Goal: Navigation & Orientation: Find specific page/section

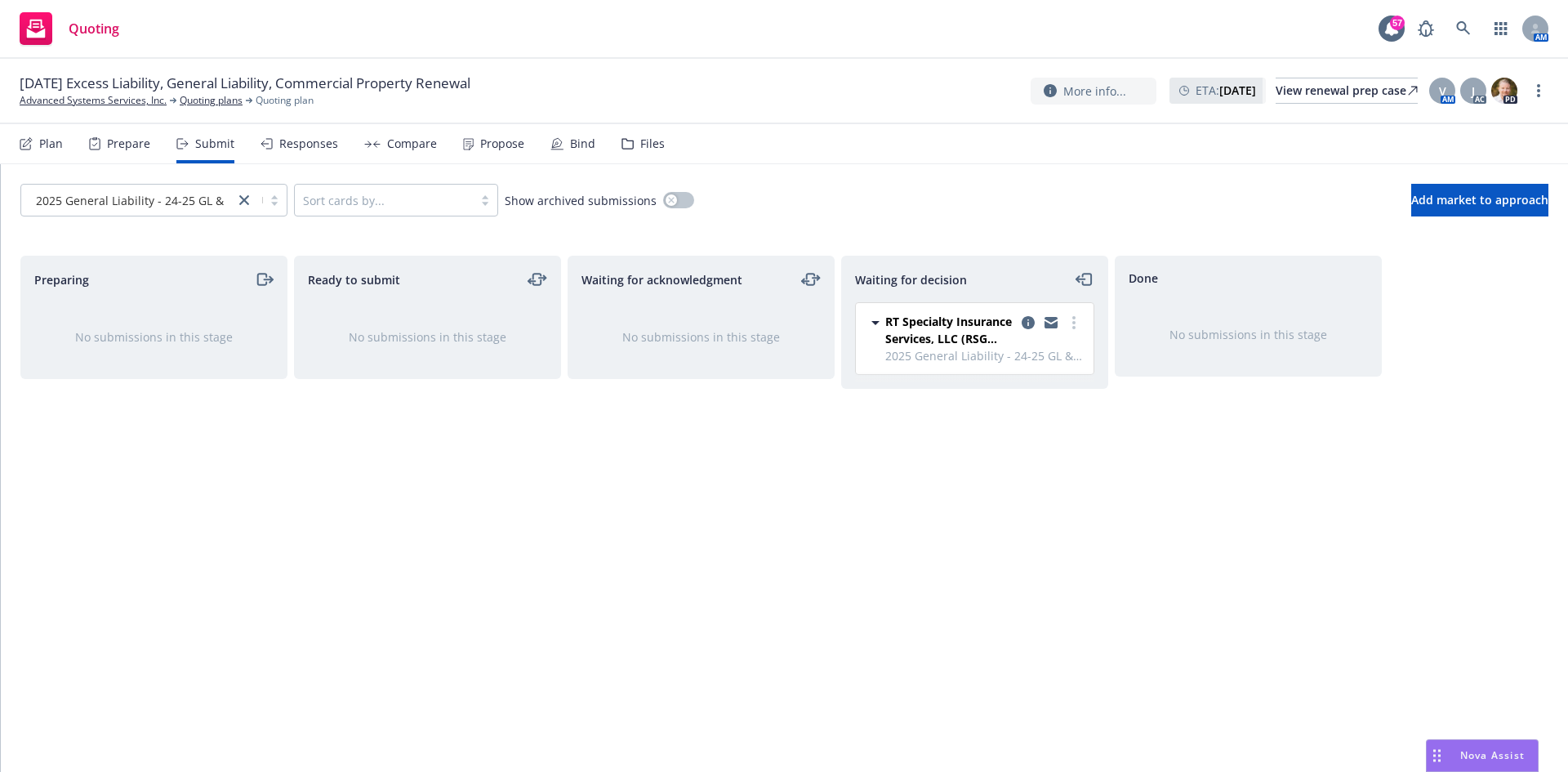
click at [330, 152] on div "Responses" at bounding box center [299, 143] width 77 height 39
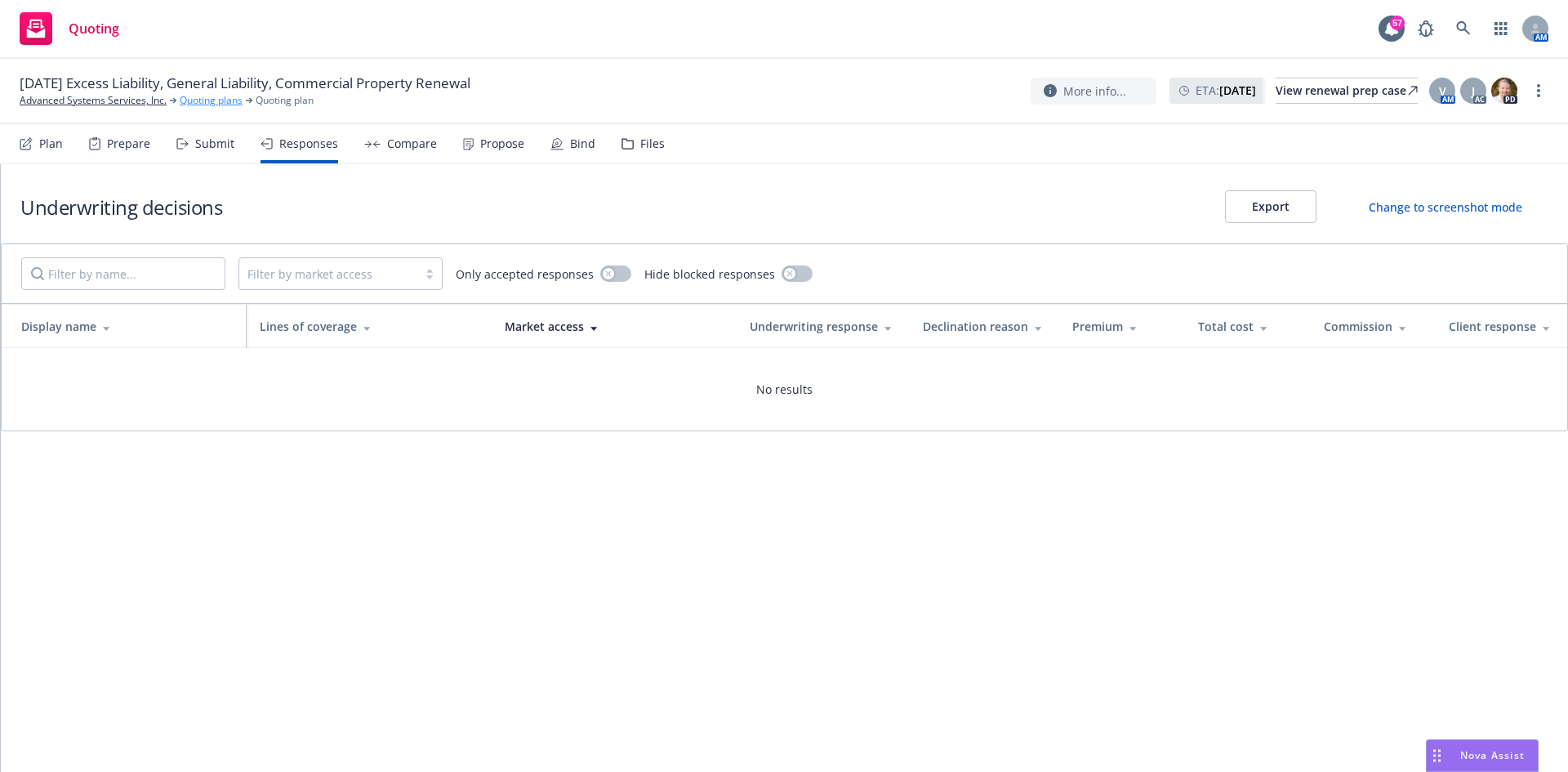
click at [233, 100] on link "Quoting plans" at bounding box center [212, 101] width 63 height 15
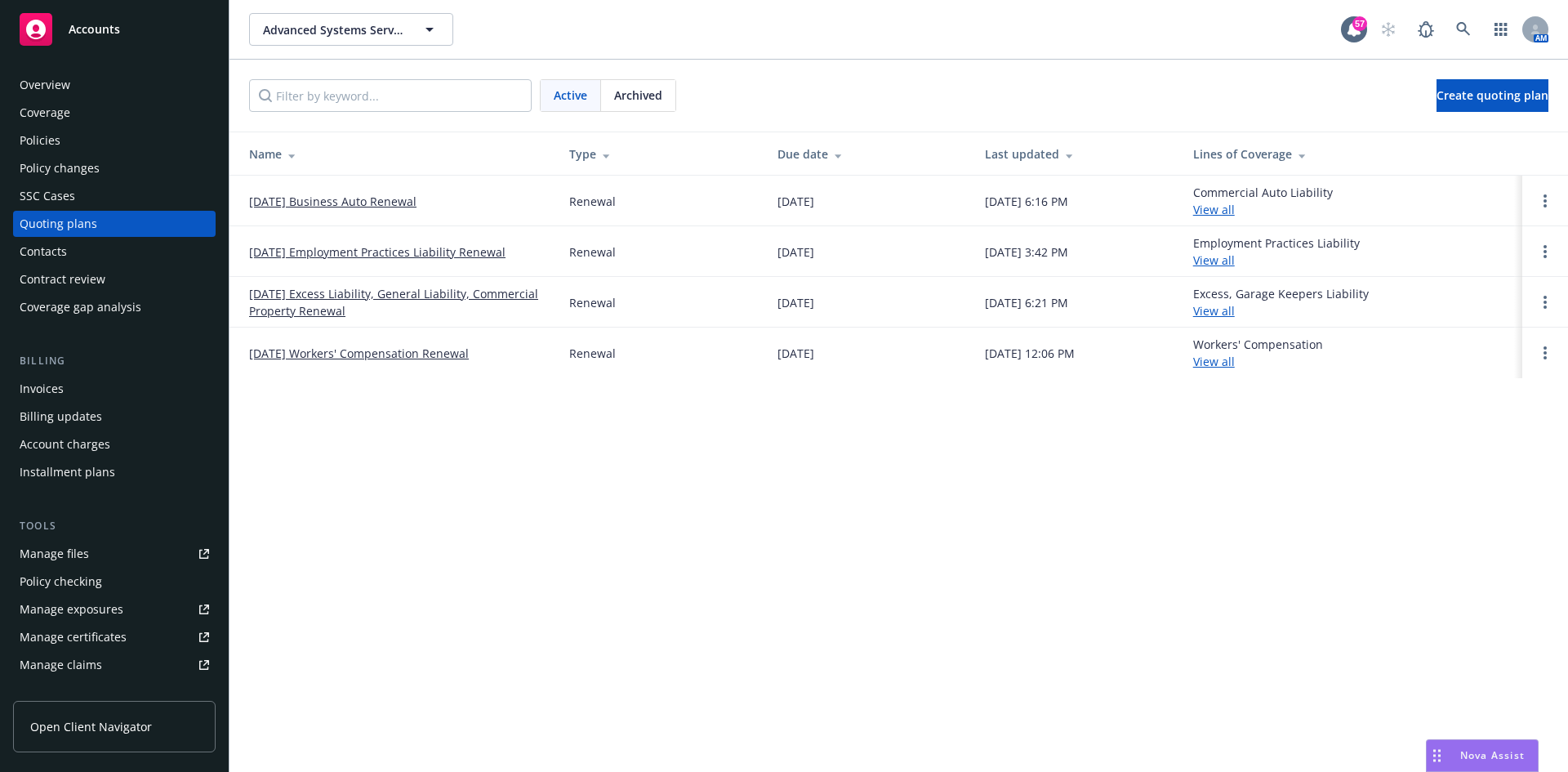
click at [295, 295] on link "[DATE] Excess Liability, General Liability, Commercial Property Renewal" at bounding box center [396, 301] width 294 height 34
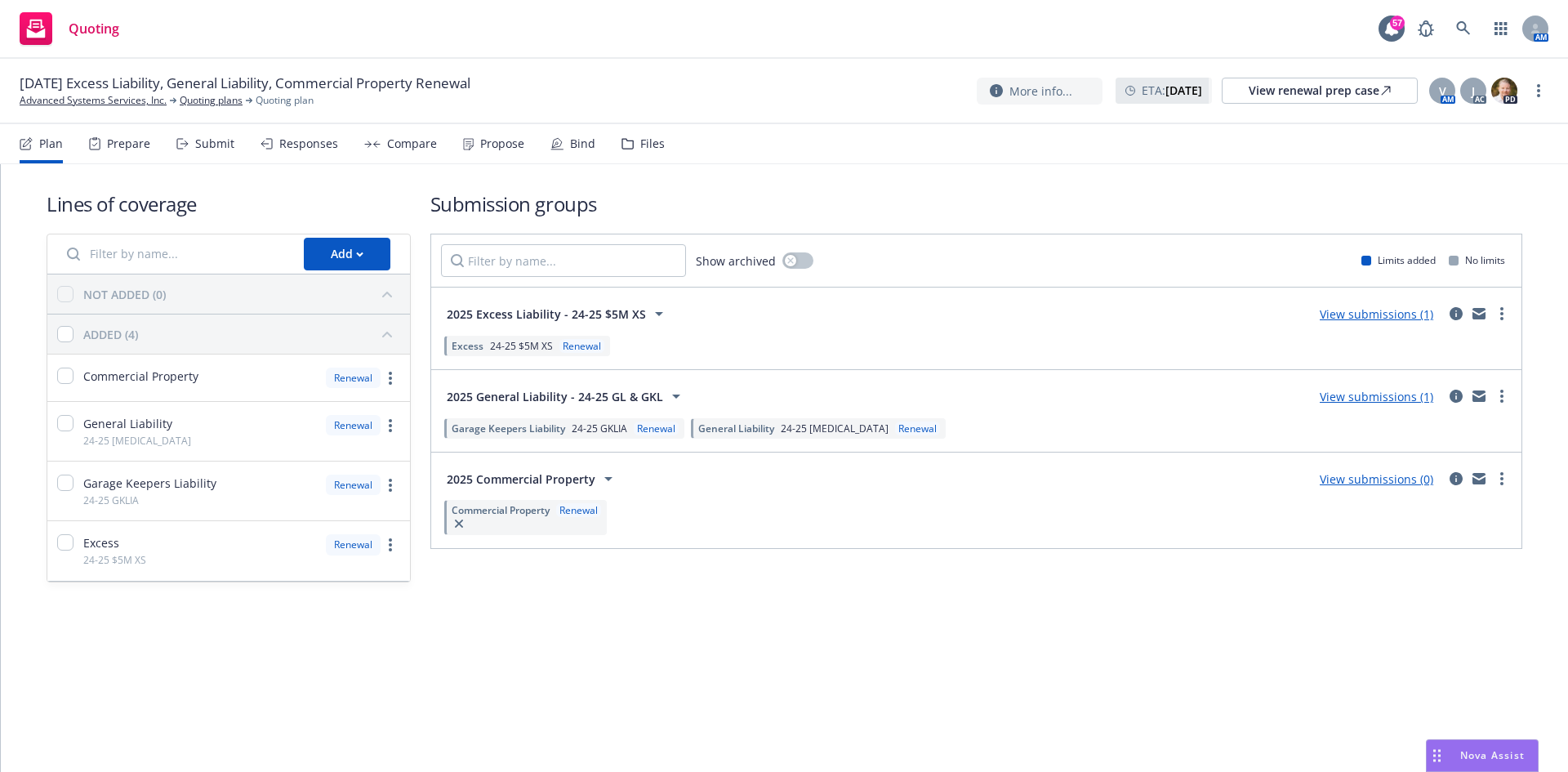
click at [1422, 319] on link "View submissions (1)" at bounding box center [1376, 314] width 113 height 16
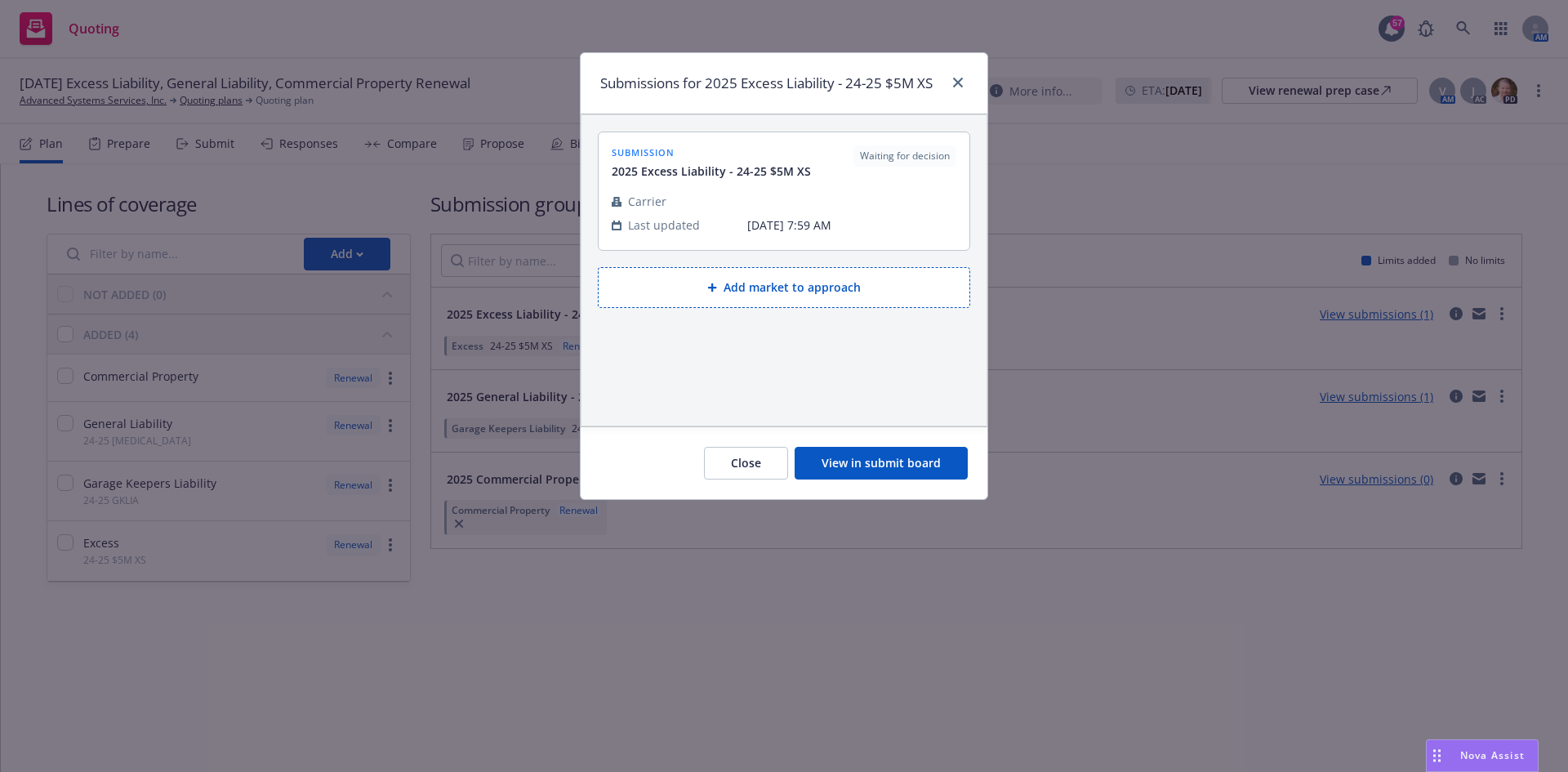
click at [939, 467] on button "View in submit board" at bounding box center [881, 462] width 173 height 32
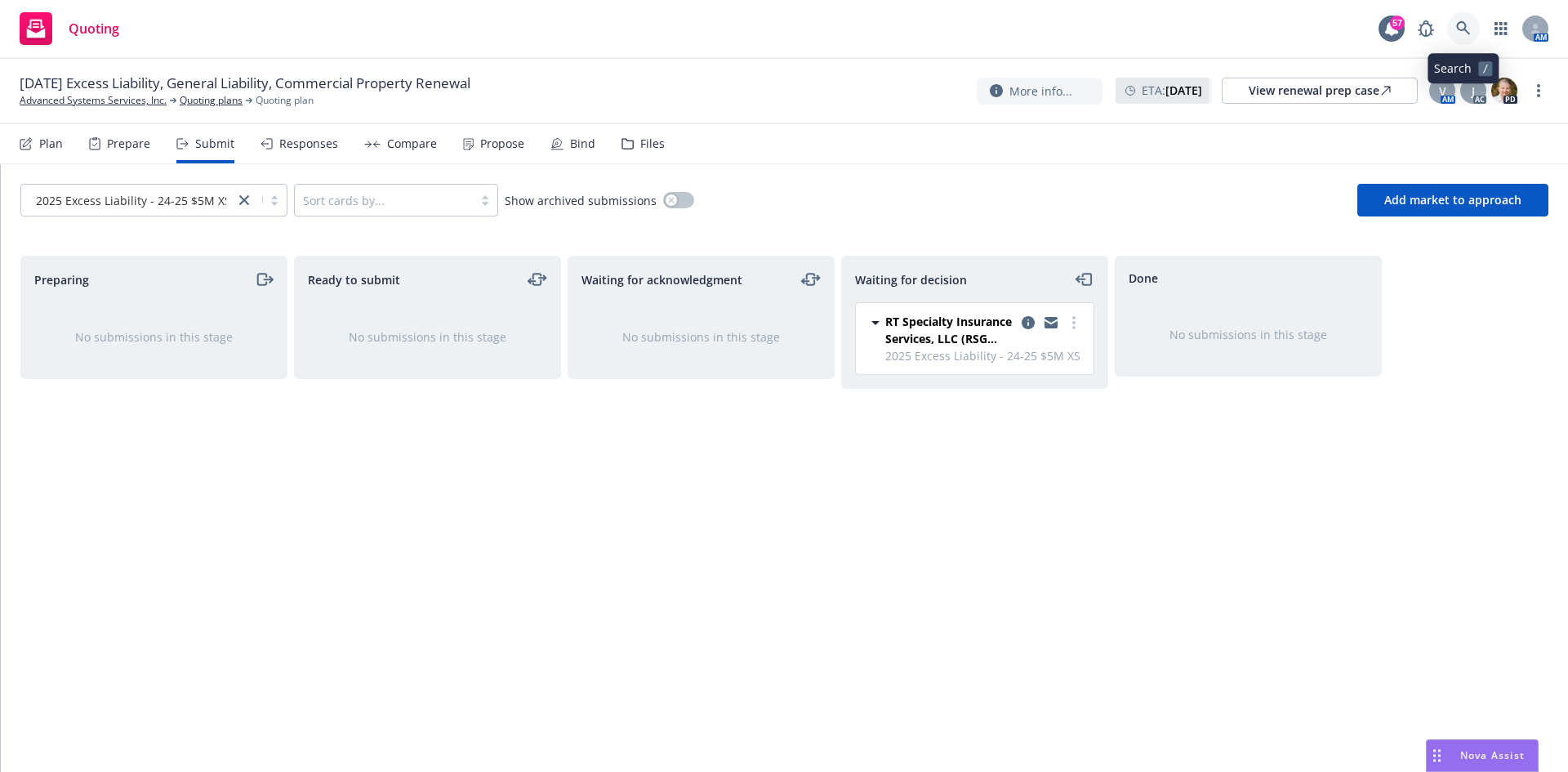
click at [1456, 28] on link at bounding box center [1463, 28] width 32 height 32
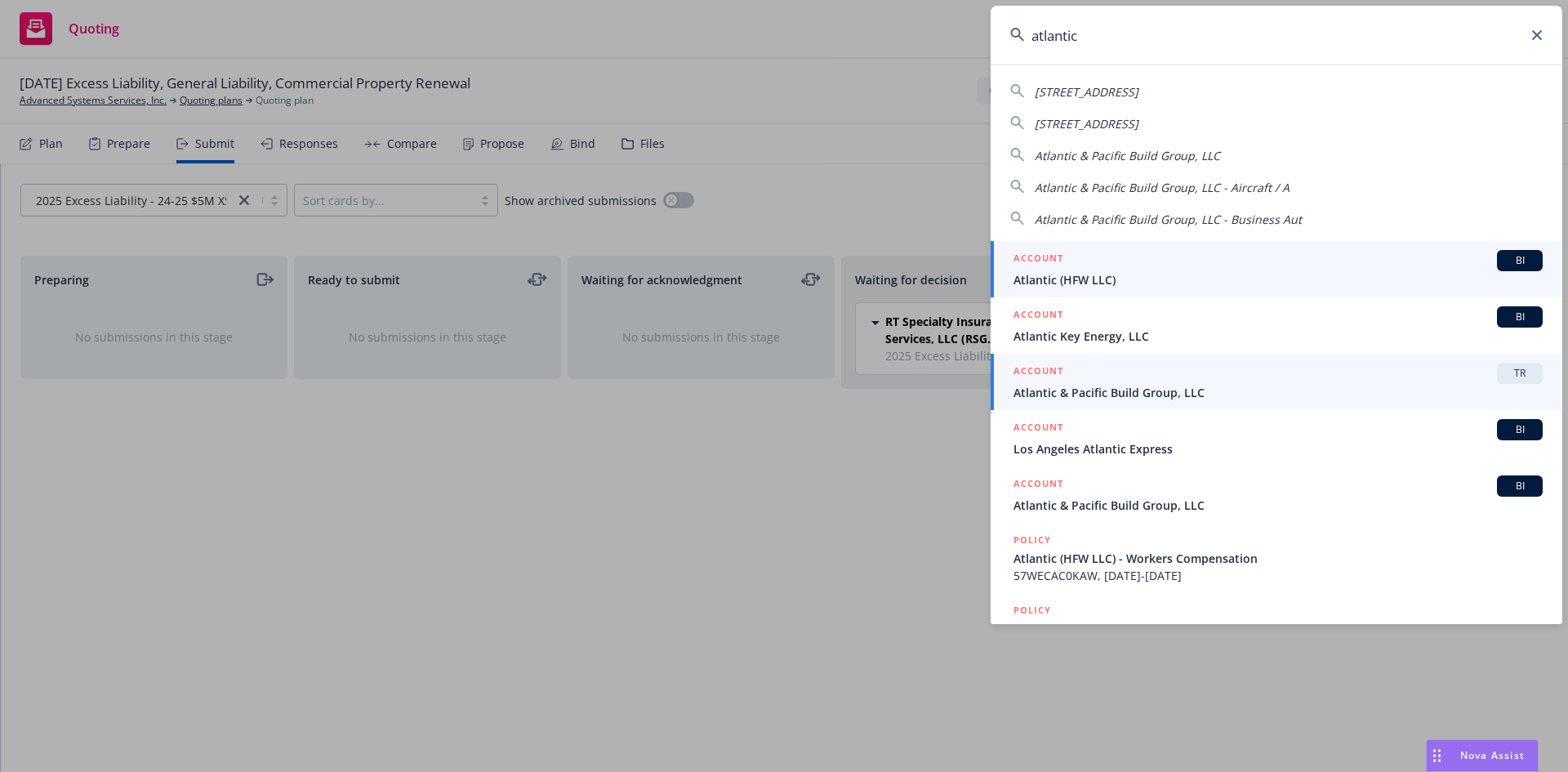
type input "atlantic"
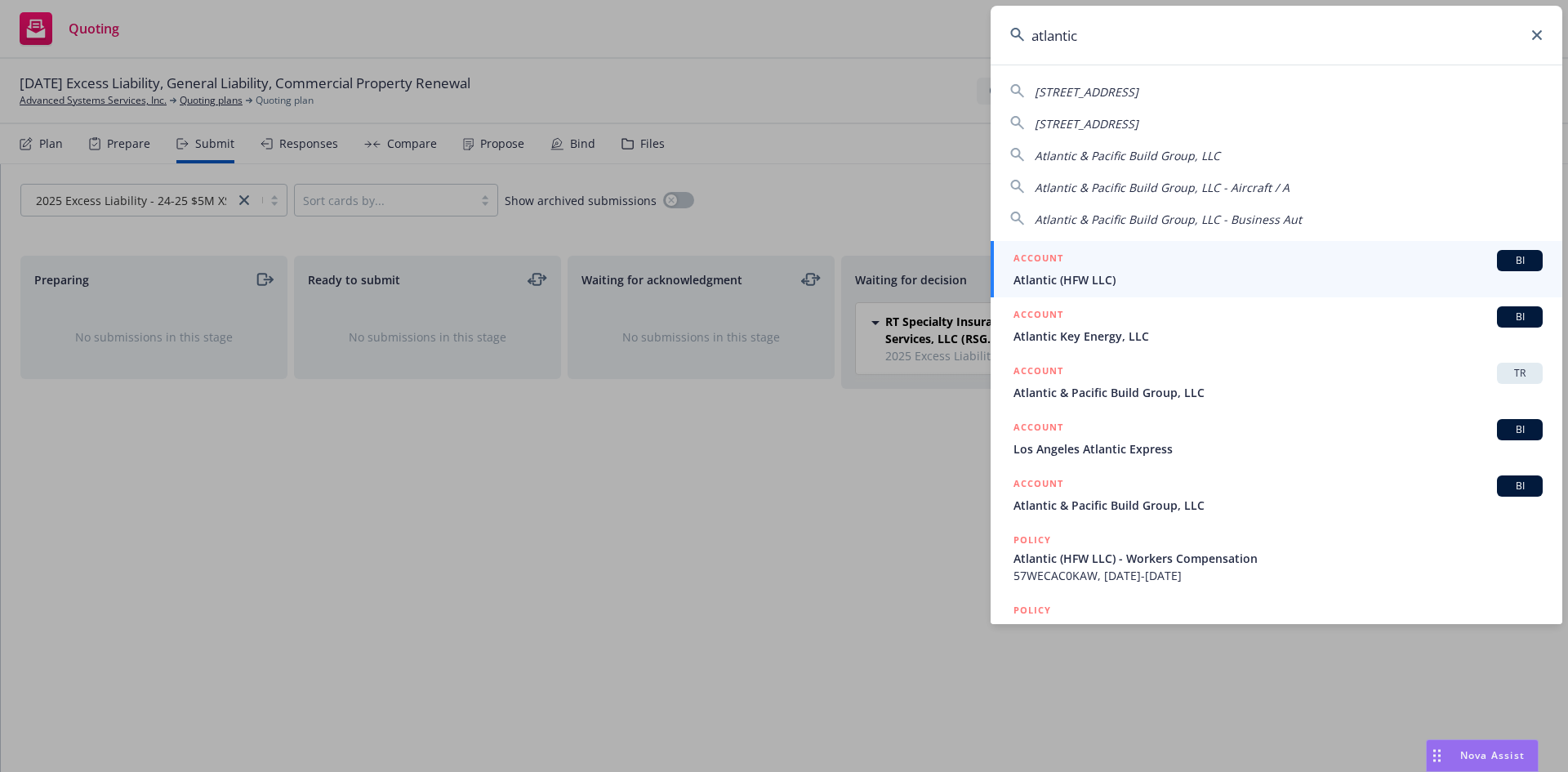
click at [1073, 391] on span "Atlantic & Pacific Build Group, LLC" at bounding box center [1278, 392] width 530 height 17
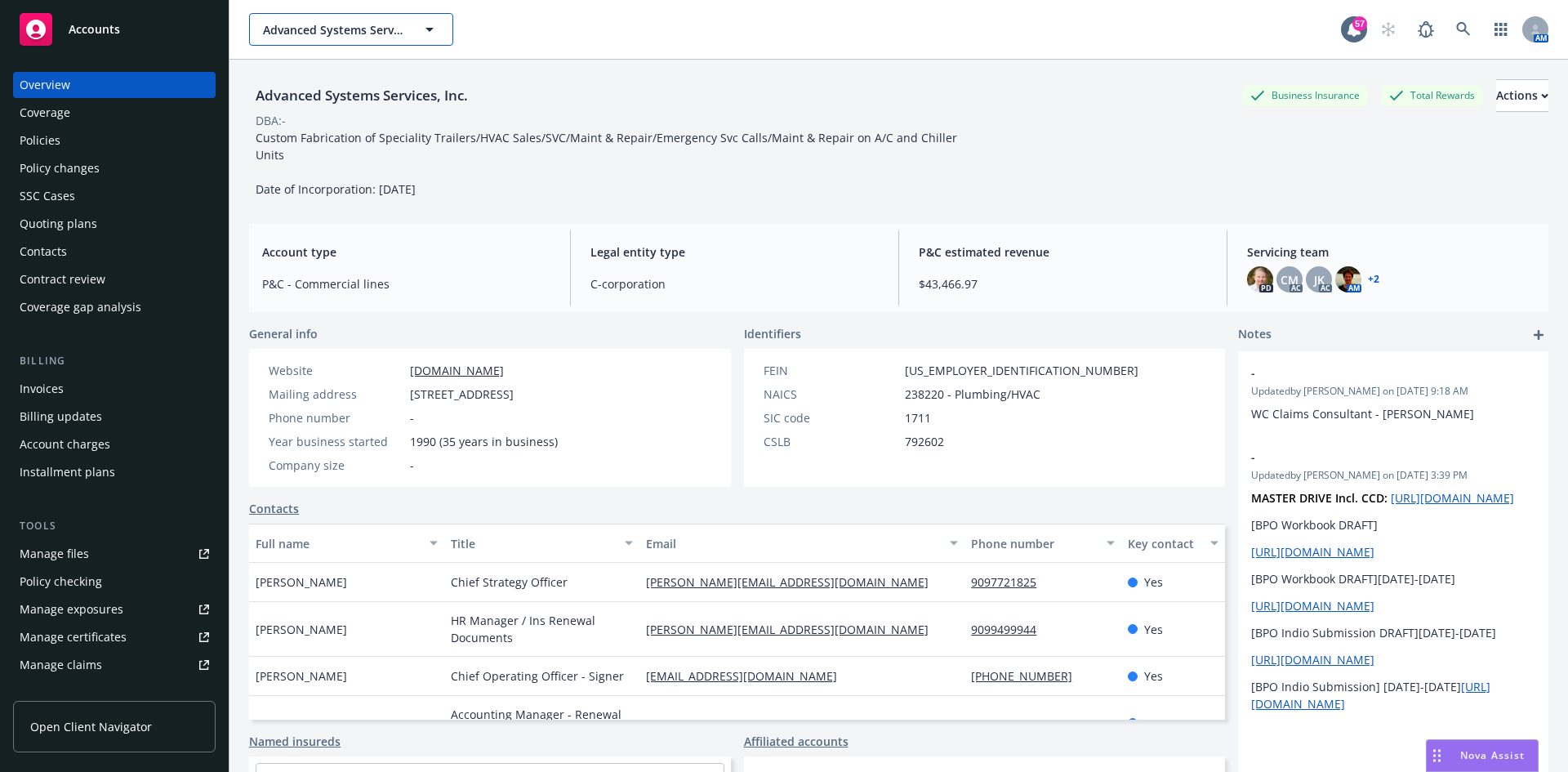
click at [322, 27] on span "Advanced Systems Services, Inc." at bounding box center [334, 30] width 142 height 17
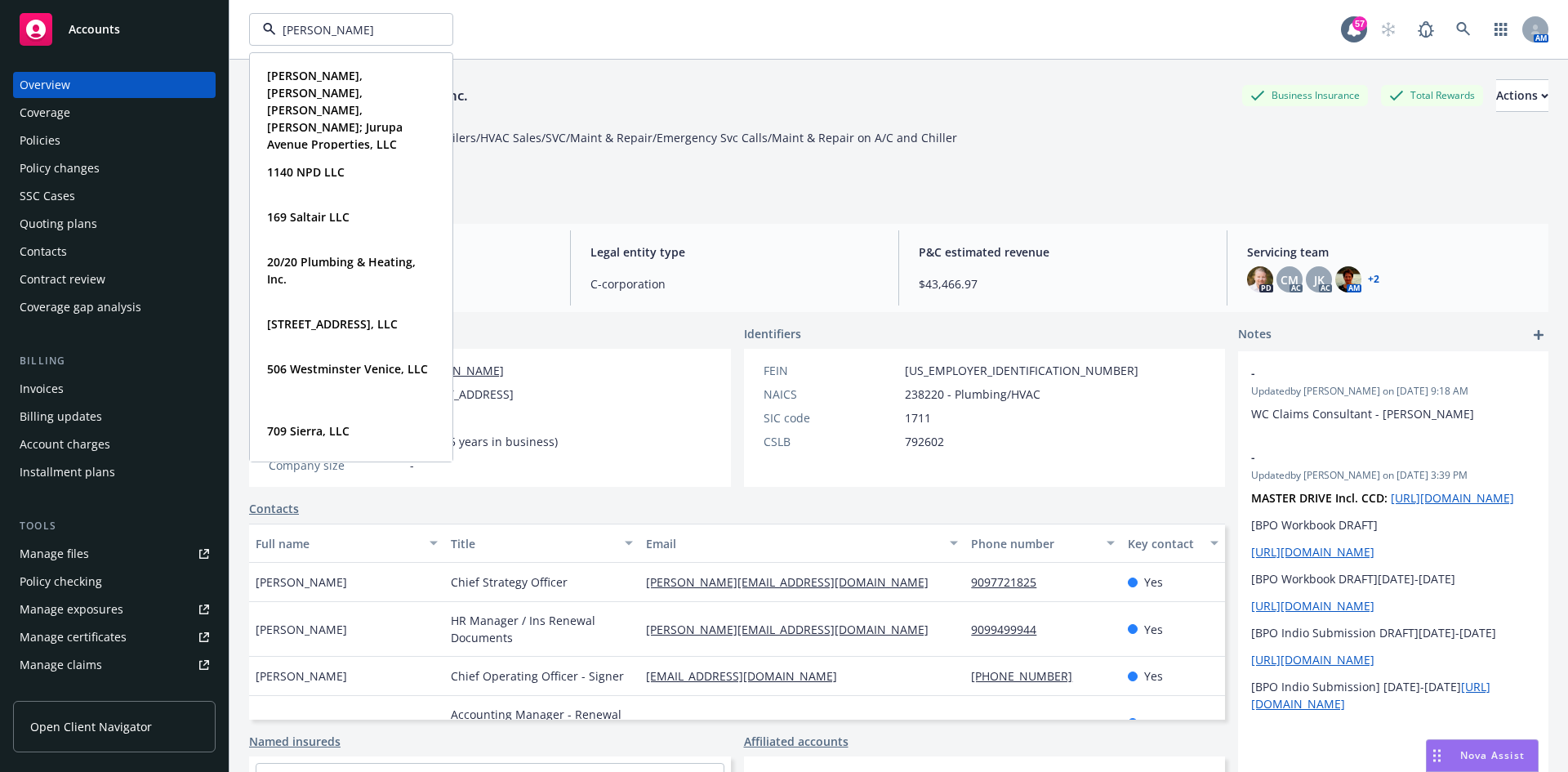
type input "rahn"
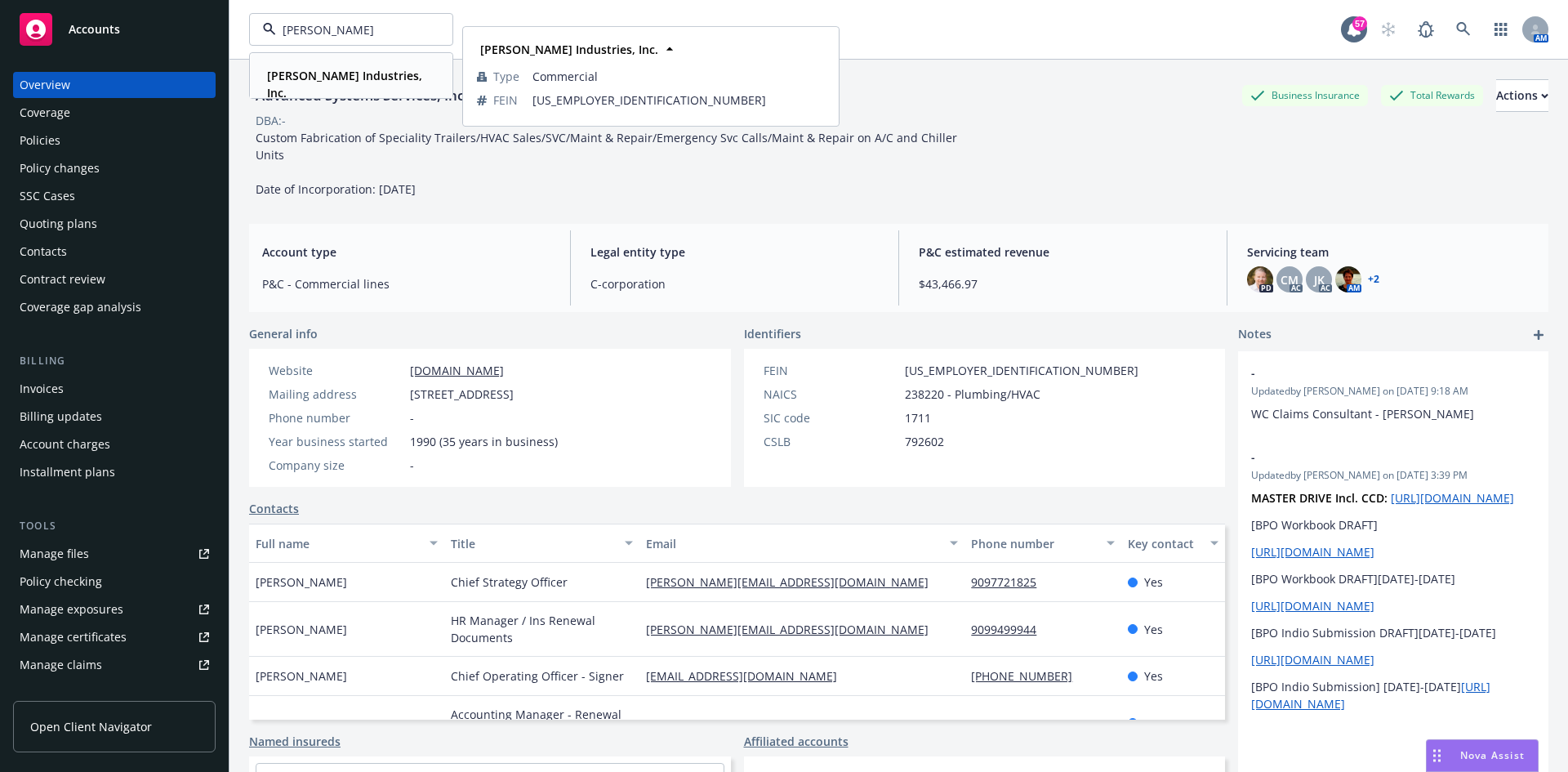
click at [329, 83] on span "Rahn Industries, Inc." at bounding box center [350, 83] width 165 height 34
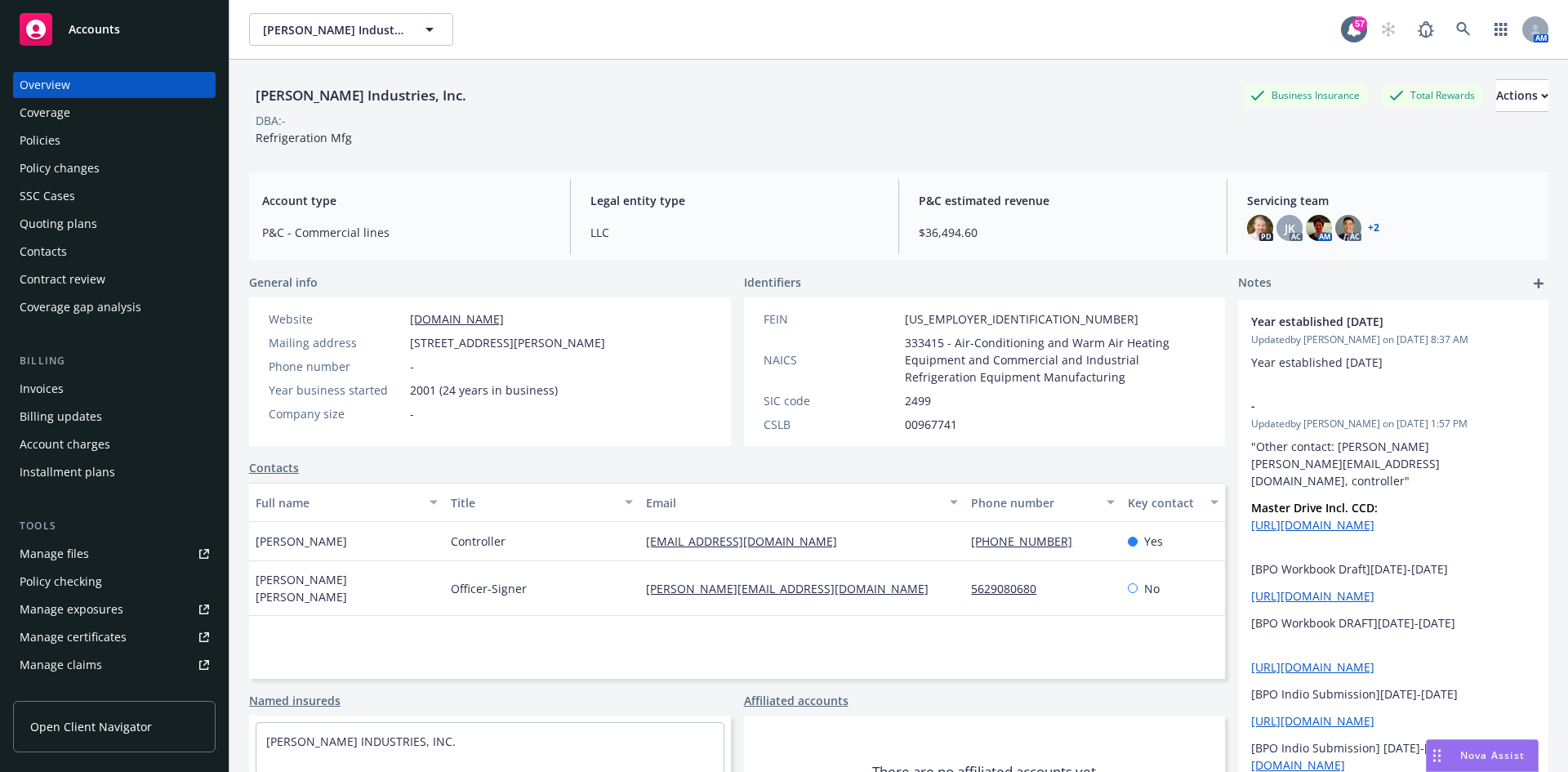
click at [67, 149] on div "Policies" at bounding box center [115, 140] width 190 height 26
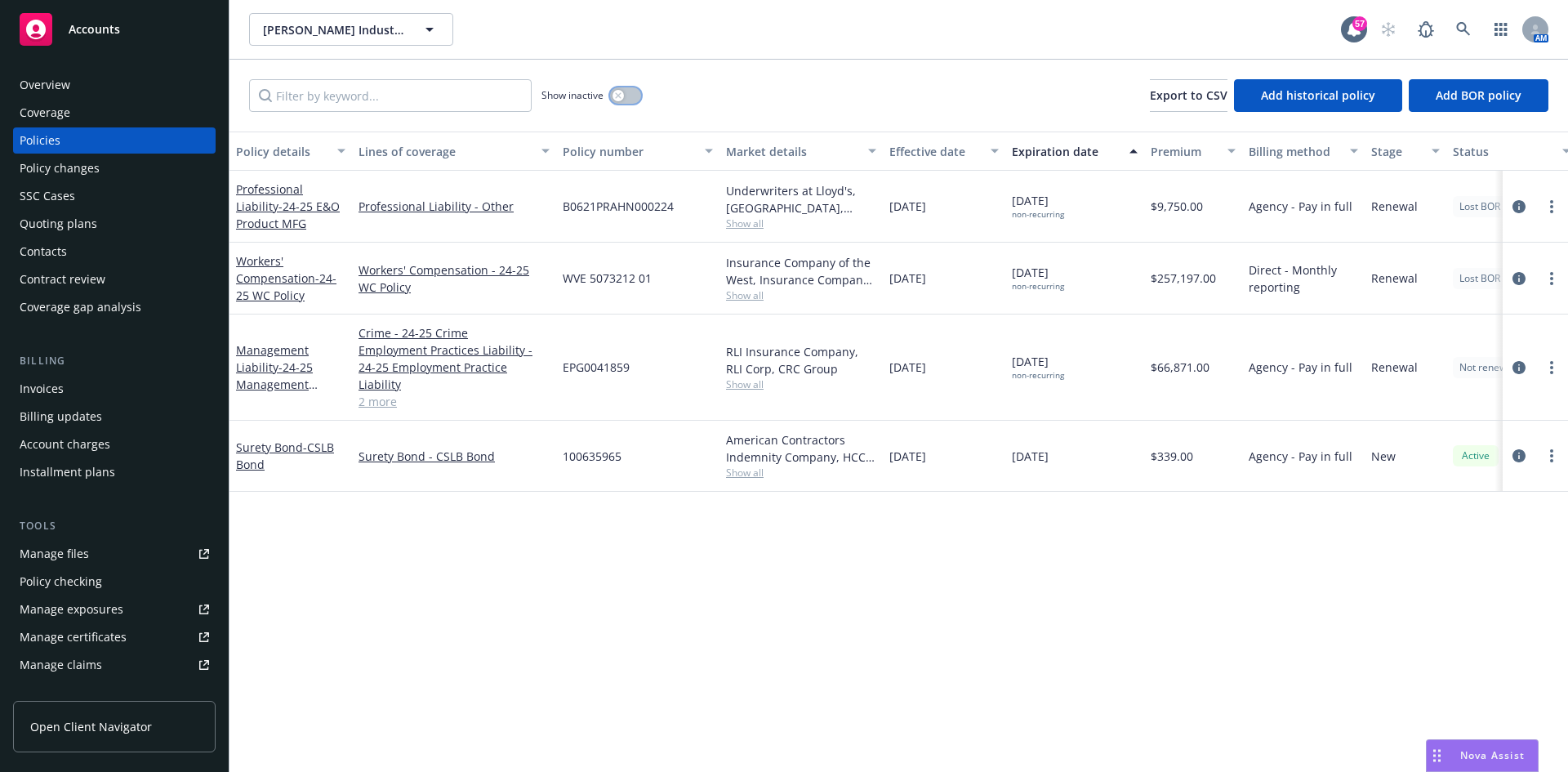
click at [632, 98] on button "button" at bounding box center [625, 96] width 31 height 17
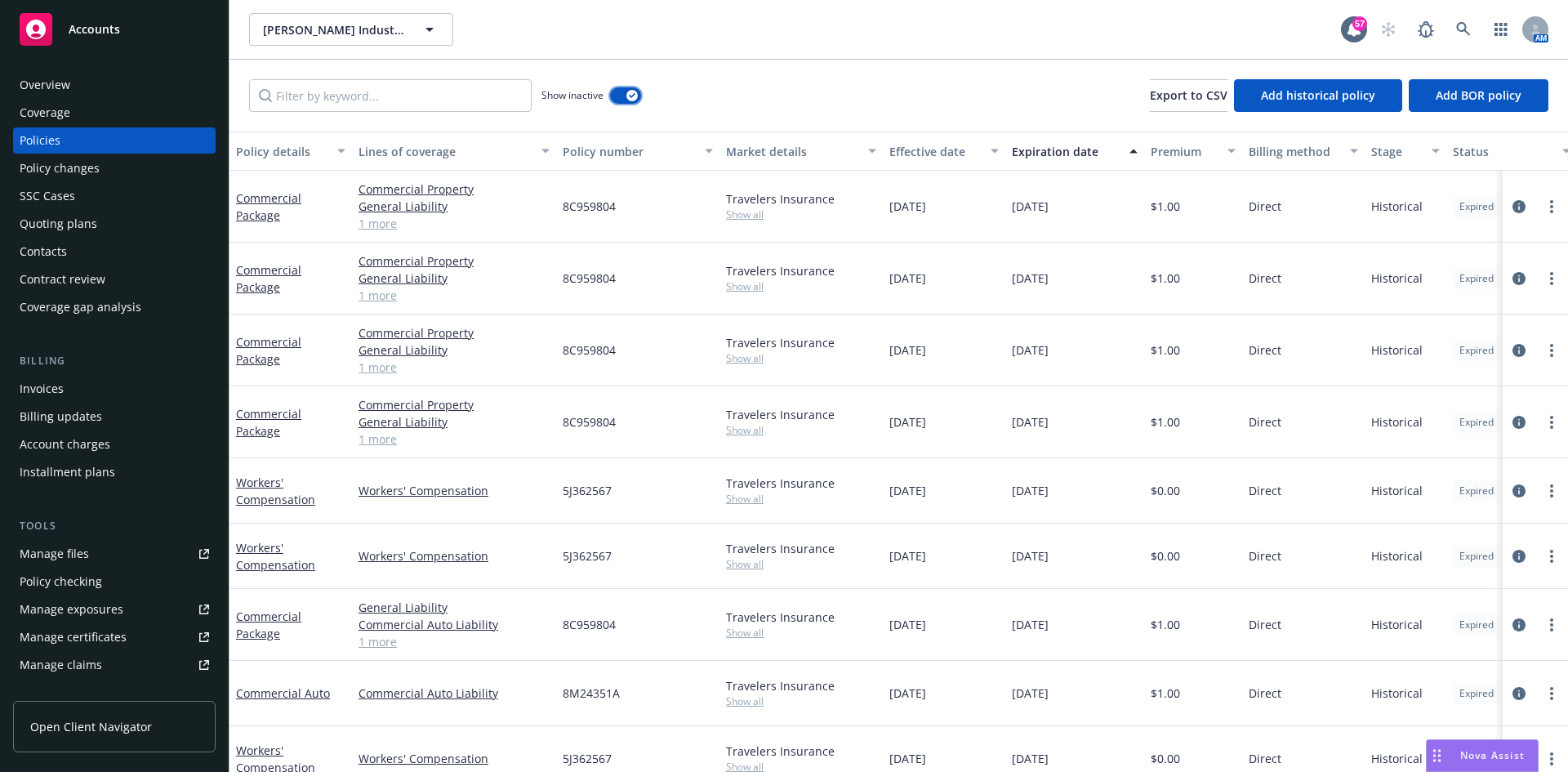
click at [629, 97] on icon "button" at bounding box center [632, 96] width 7 height 5
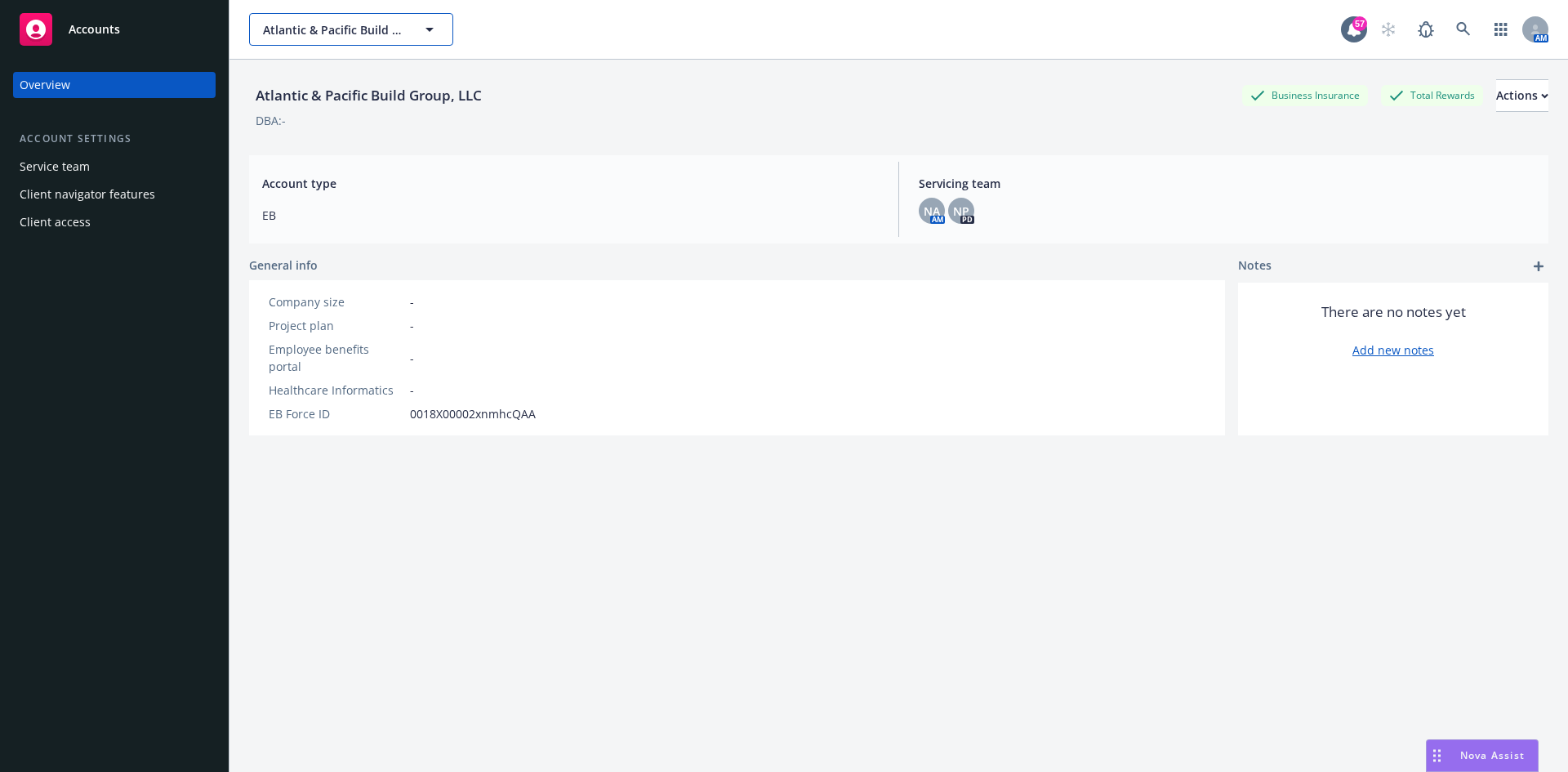
click at [381, 37] on span "Atlantic & Pacific Build Group, LLC" at bounding box center [334, 30] width 142 height 17
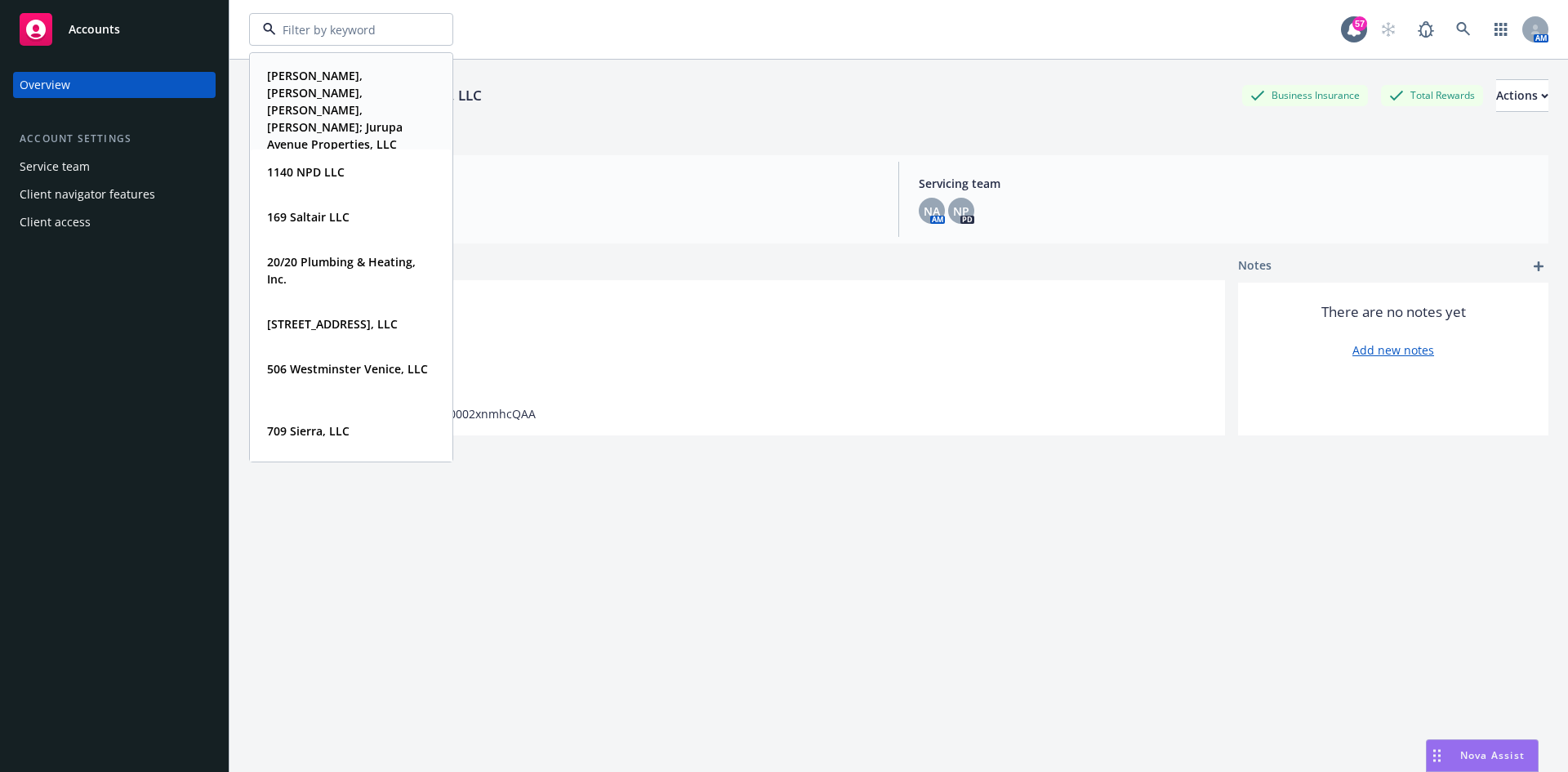
type input "T"
type input "atl"
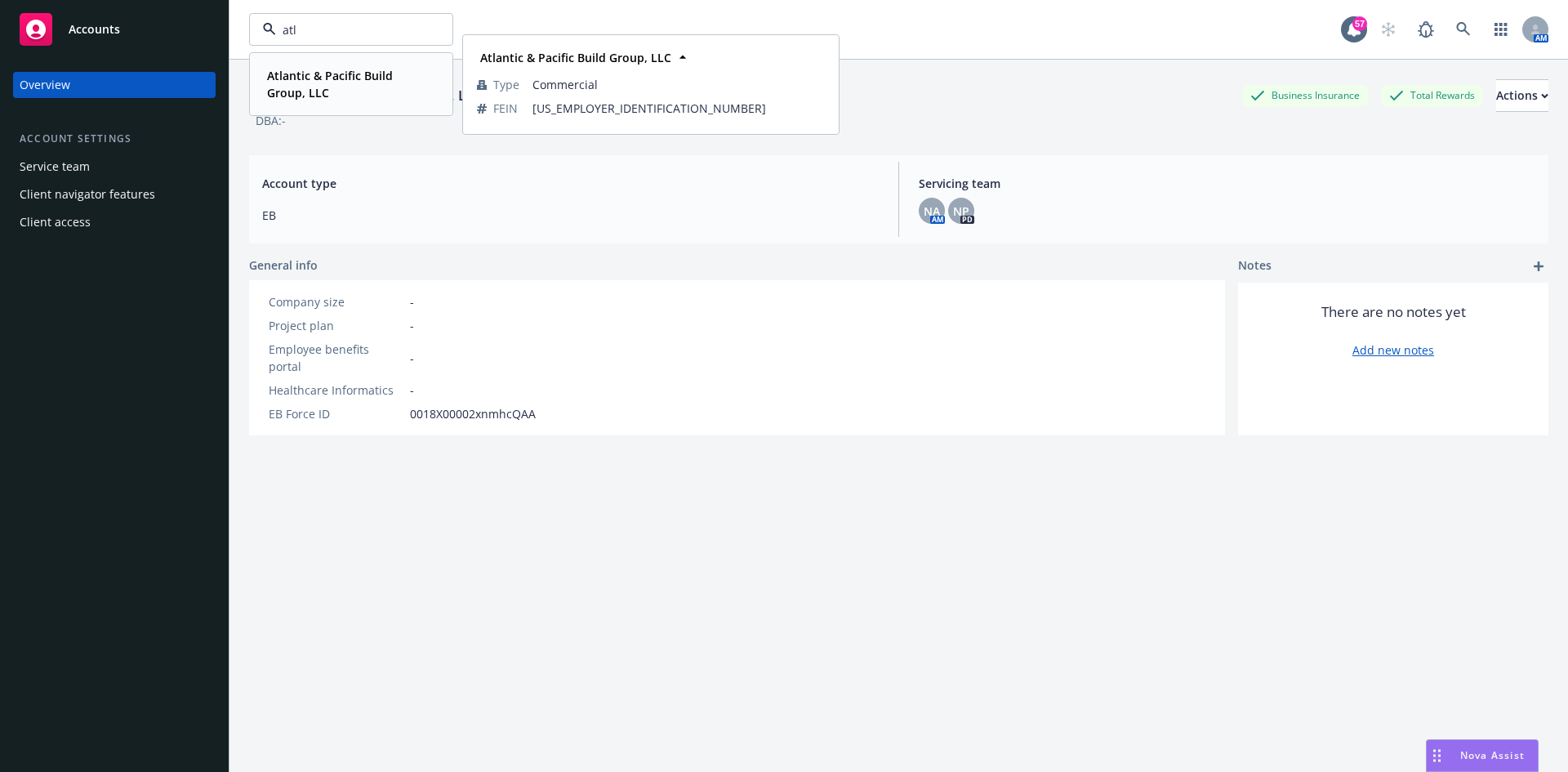
click at [352, 76] on strong "Atlantic & Pacific Build Group, LLC" at bounding box center [330, 83] width 126 height 32
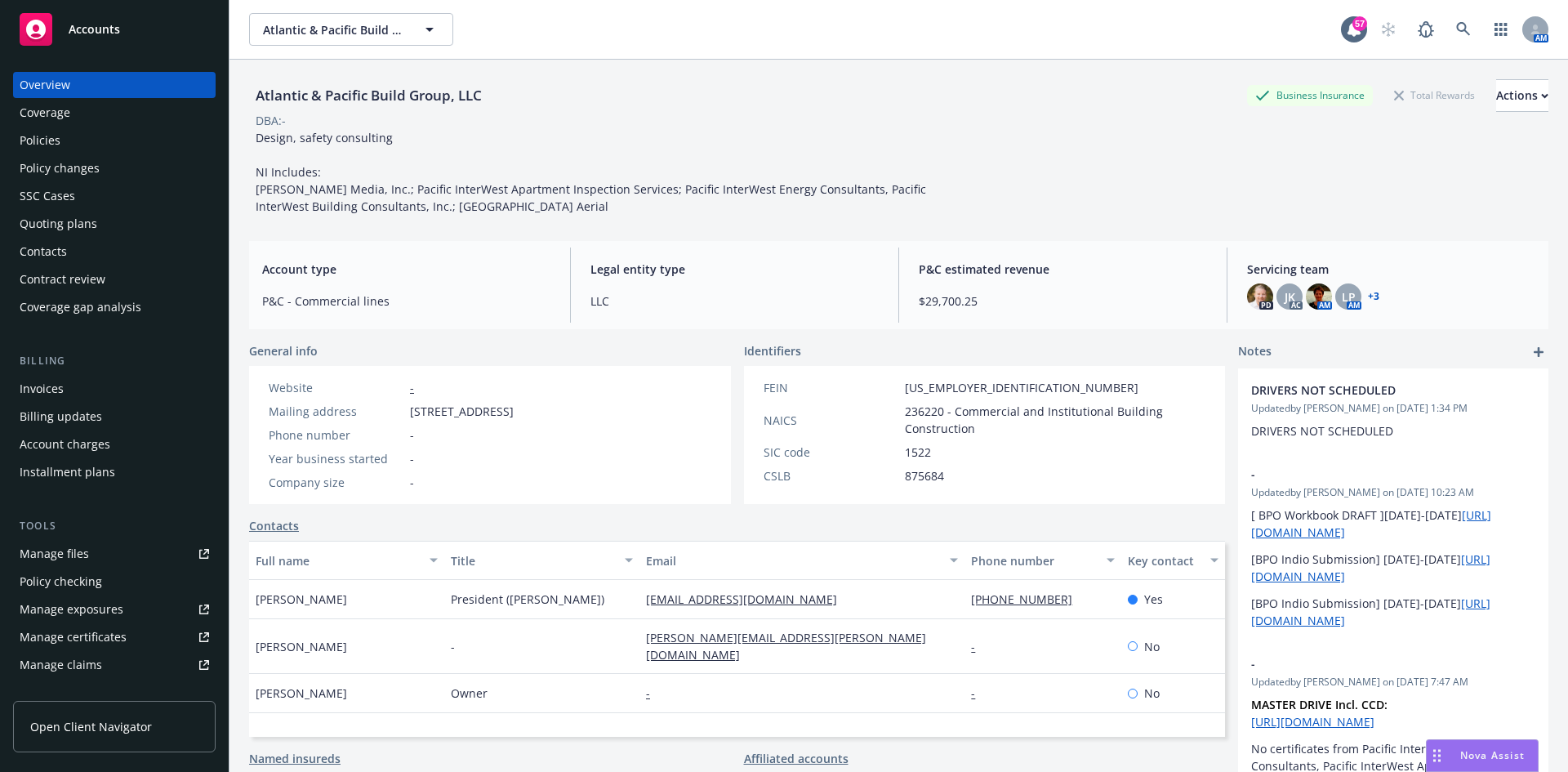
click at [87, 145] on div "Policies" at bounding box center [115, 140] width 190 height 26
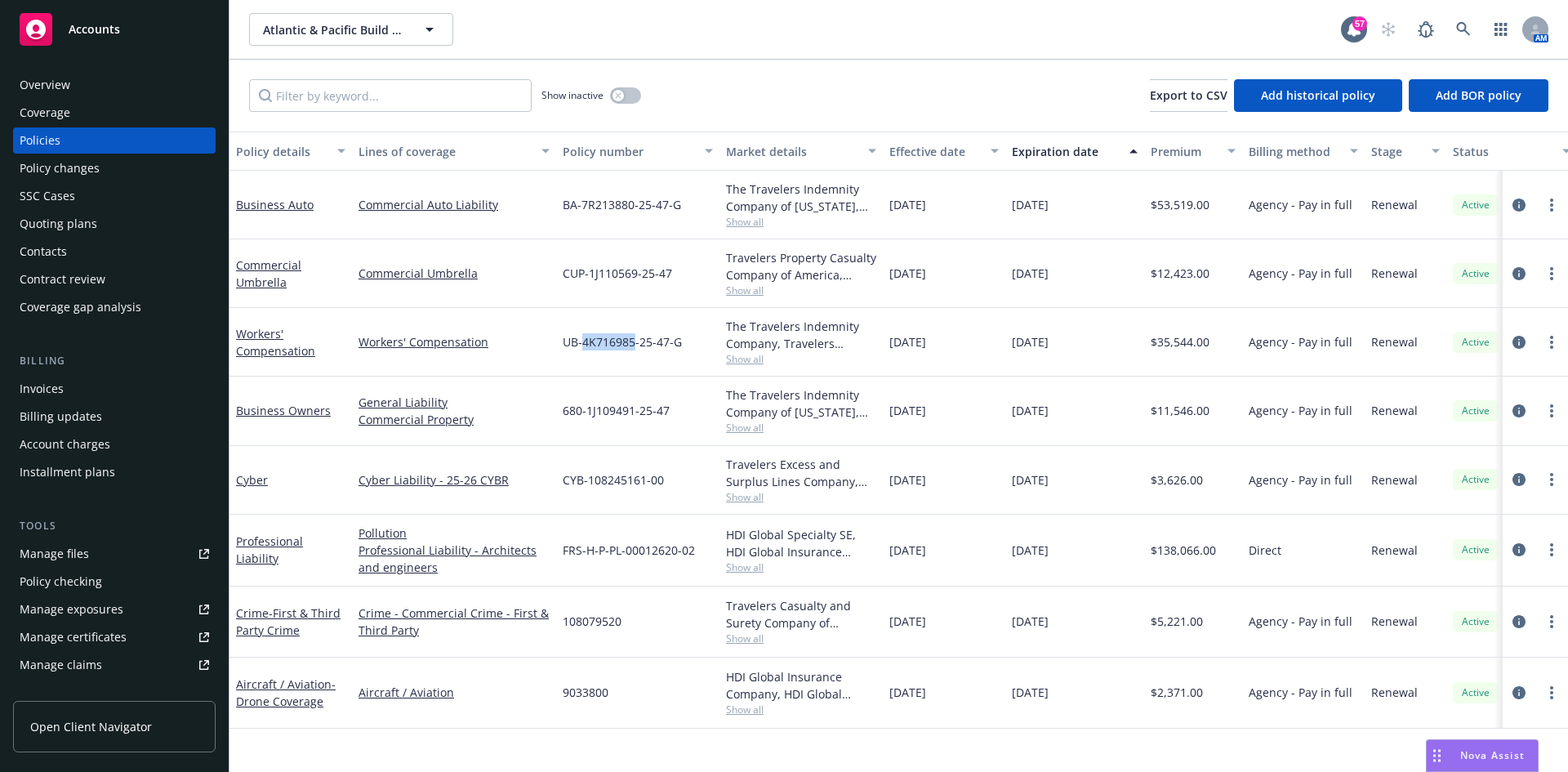
drag, startPoint x: 634, startPoint y: 342, endPoint x: 583, endPoint y: 345, distance: 51.1
click at [583, 345] on span "UB-4K716985-25-47-G" at bounding box center [622, 341] width 119 height 17
copy span "4K716985"
click at [275, 348] on link "Workers' Compensation" at bounding box center [275, 341] width 79 height 32
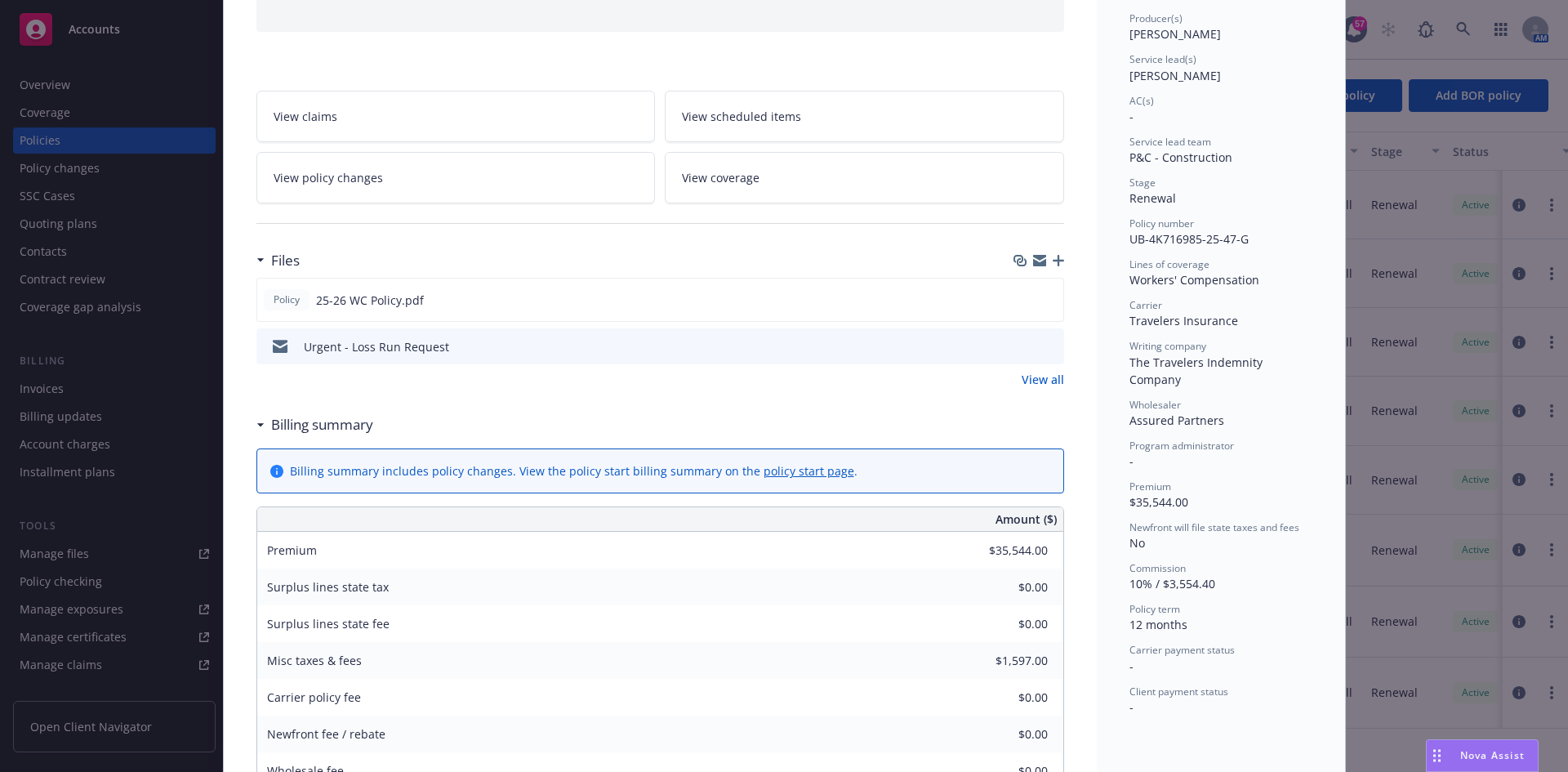
scroll to position [245, 0]
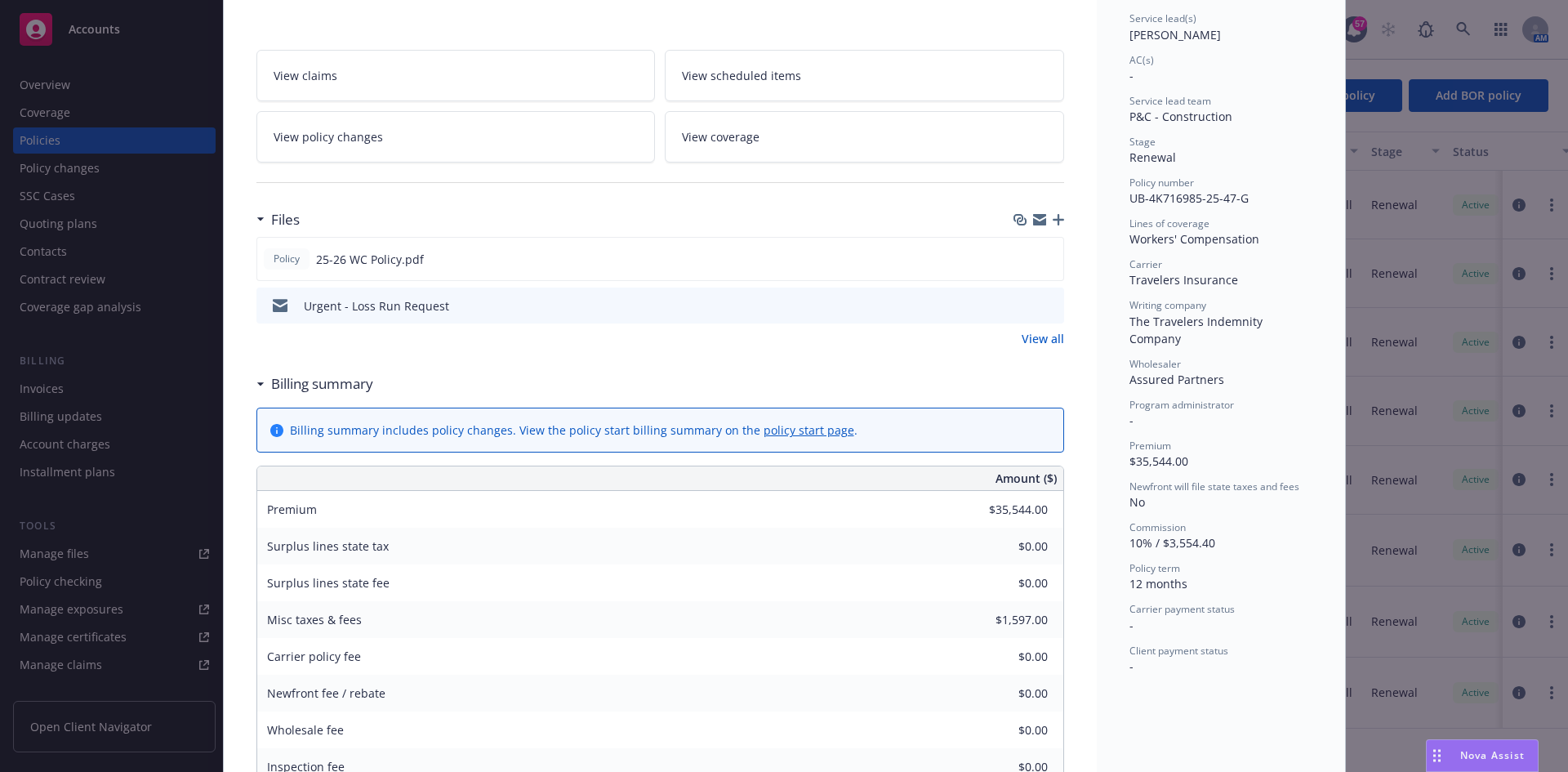
drag, startPoint x: 1511, startPoint y: 486, endPoint x: 1479, endPoint y: 607, distance: 125.2
click at [1480, 615] on div "Policy Workers' Compensation Add internal notes here... View claims View schedu…" at bounding box center [784, 386] width 1568 height 772
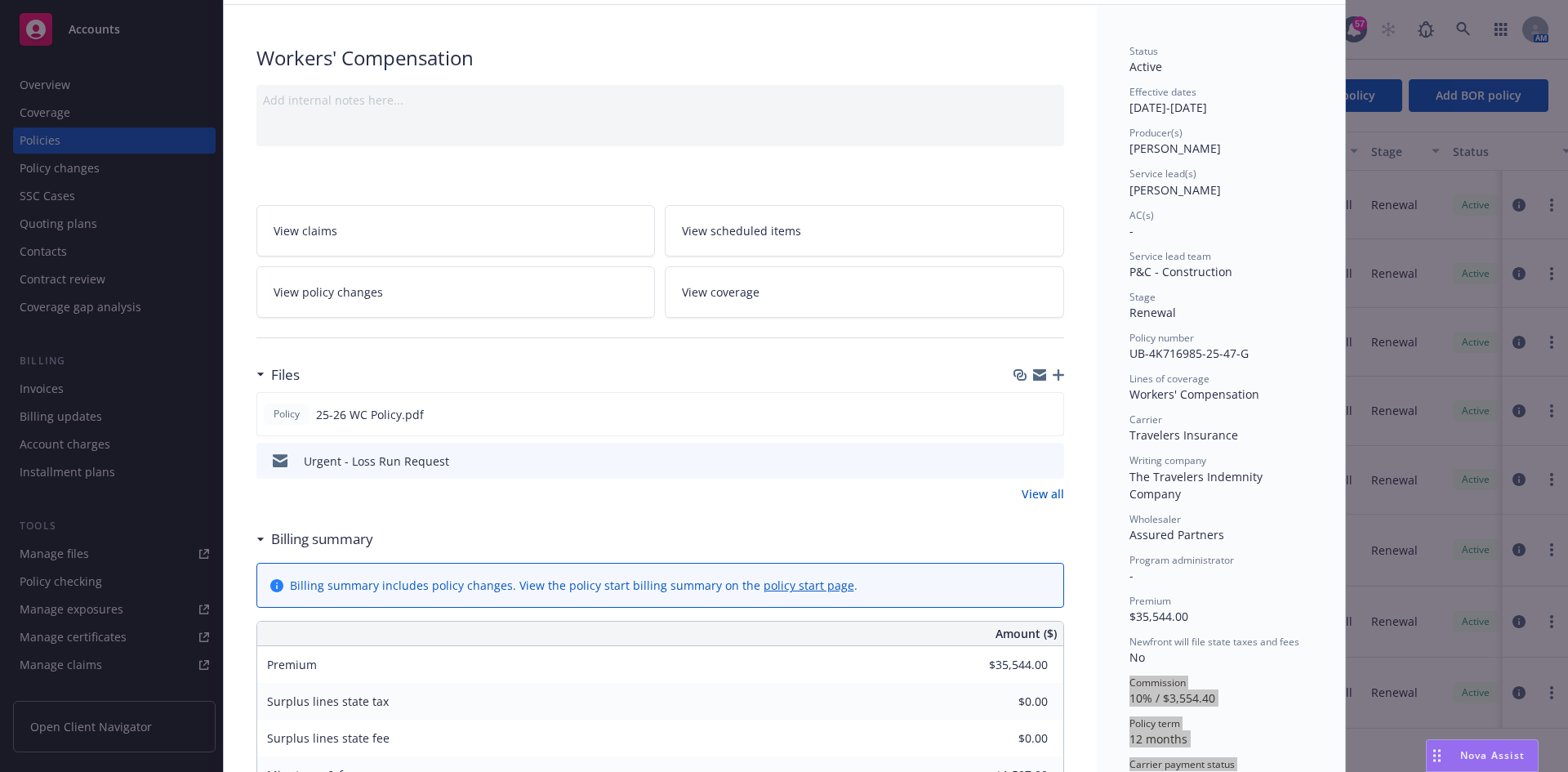
scroll to position [0, 0]
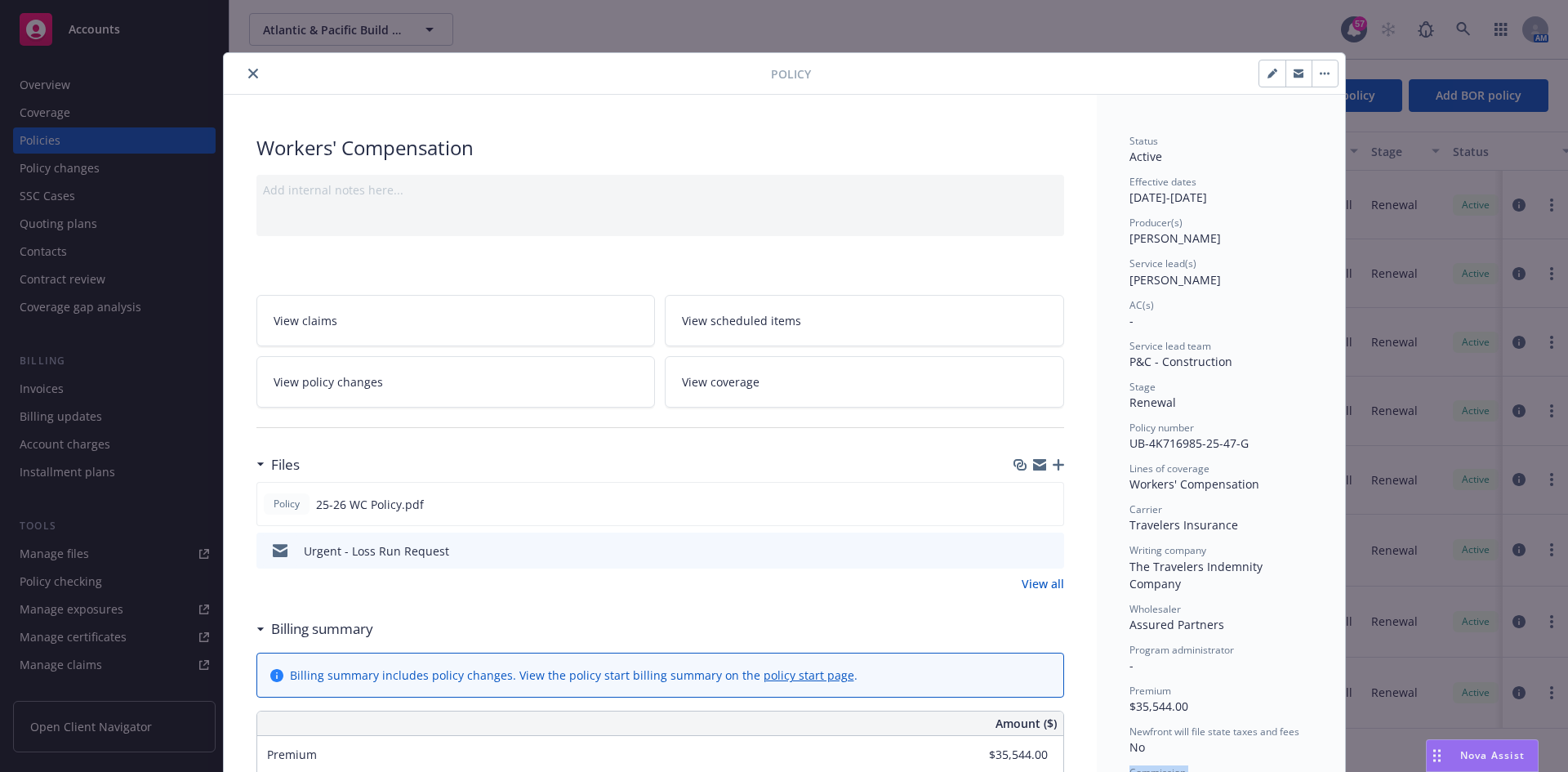
click at [246, 78] on button "close" at bounding box center [253, 74] width 20 height 20
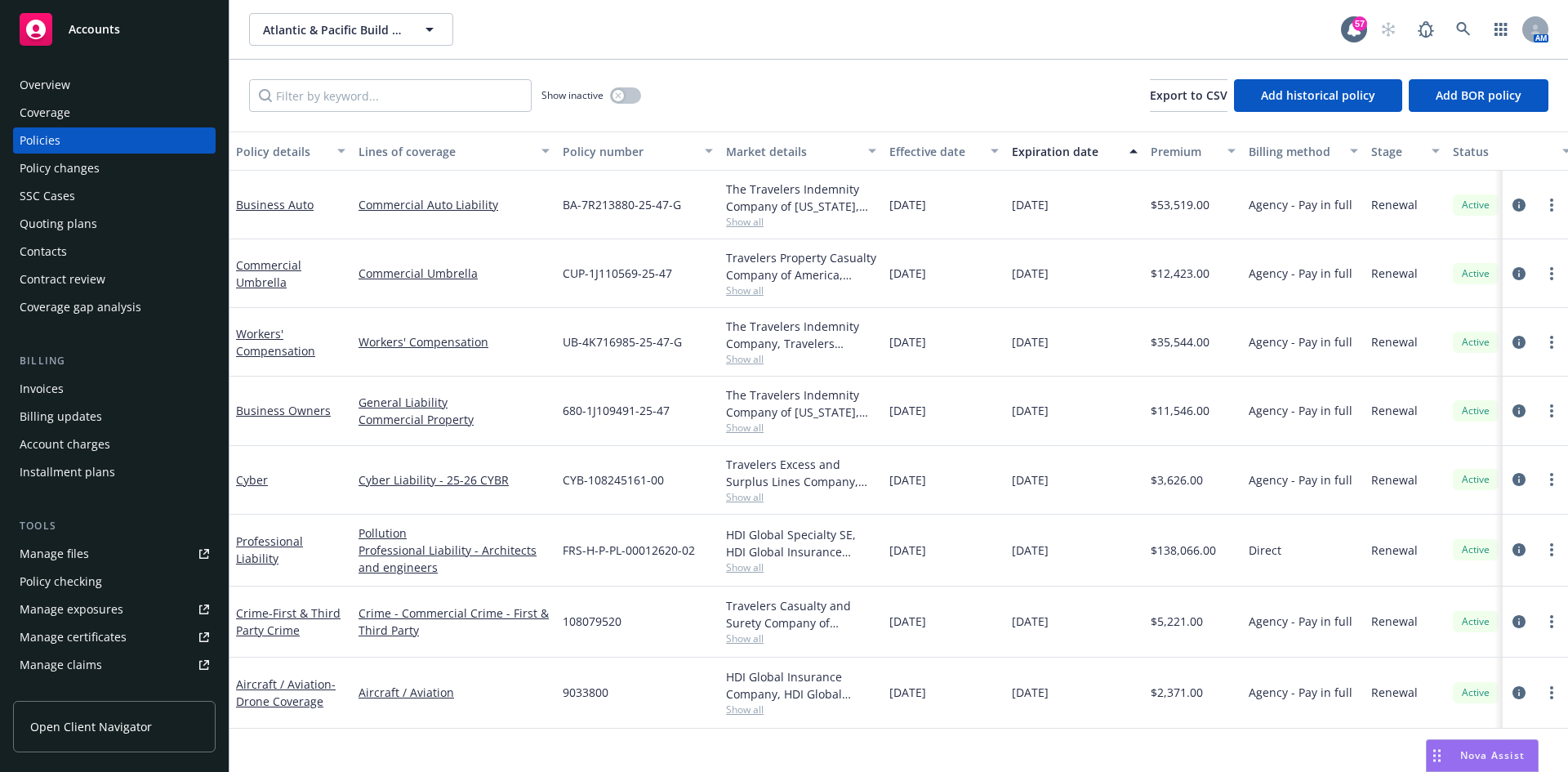
click at [278, 15] on div "Atlantic & Pacific Build Group, LLC Atlantic & Pacific Build Group, LLC 57 AM" at bounding box center [898, 29] width 1338 height 59
click at [288, 26] on span "Atlantic & Pacific Build Group, LLC" at bounding box center [334, 30] width 142 height 17
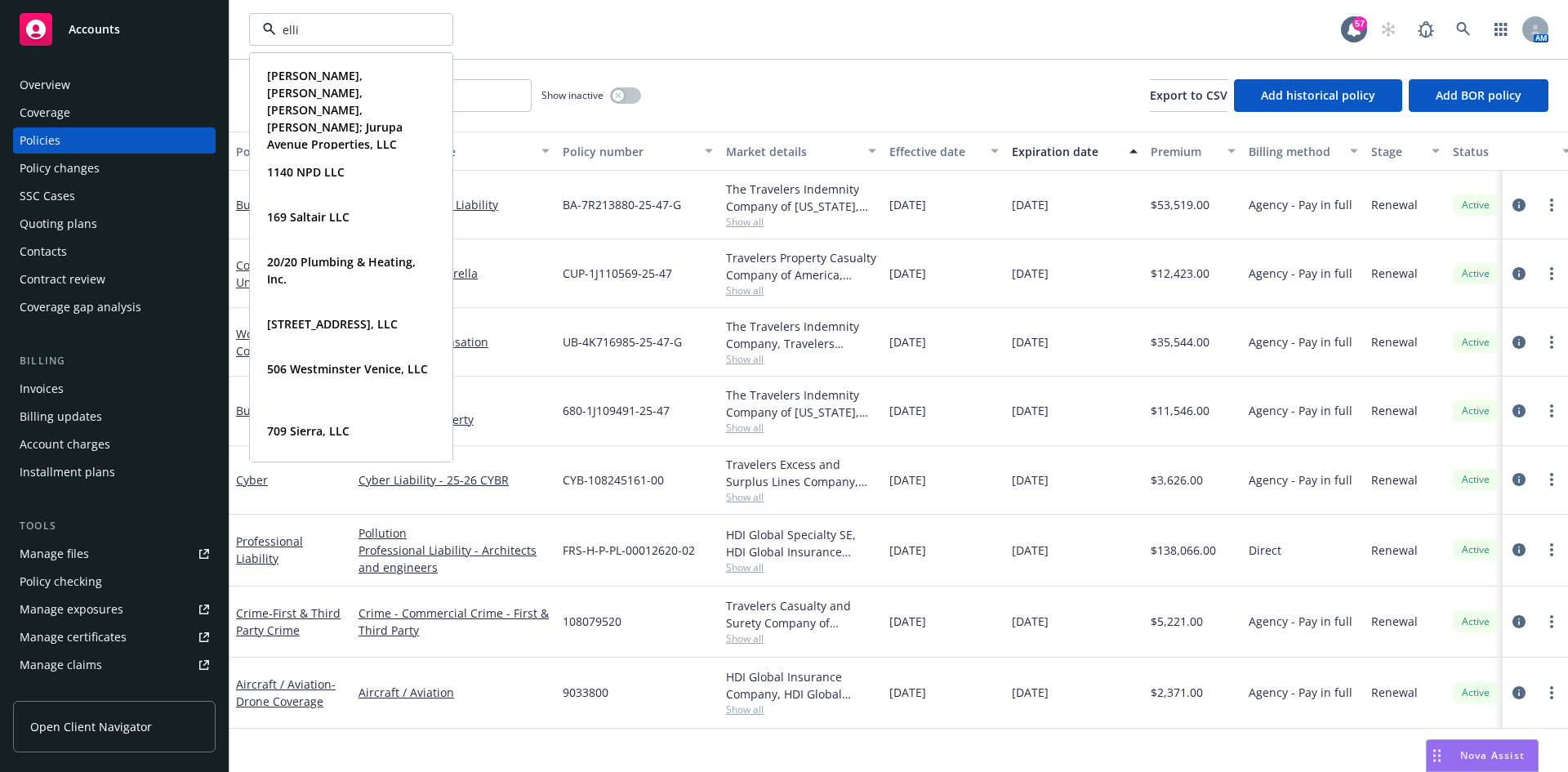
type input "ellio"
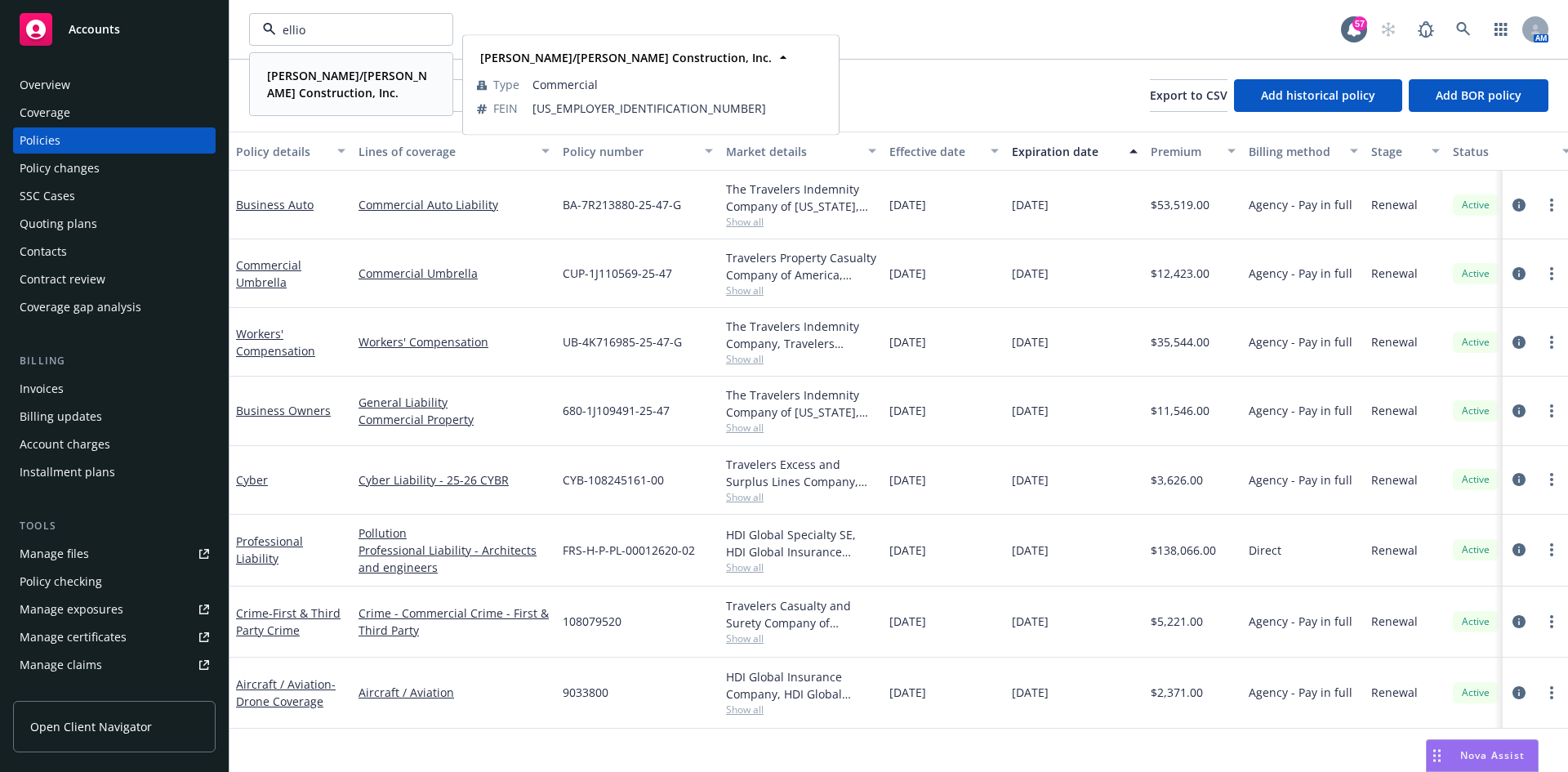
click at [300, 78] on strong "[PERSON_NAME]/[PERSON_NAME] Construction, Inc." at bounding box center [347, 83] width 160 height 32
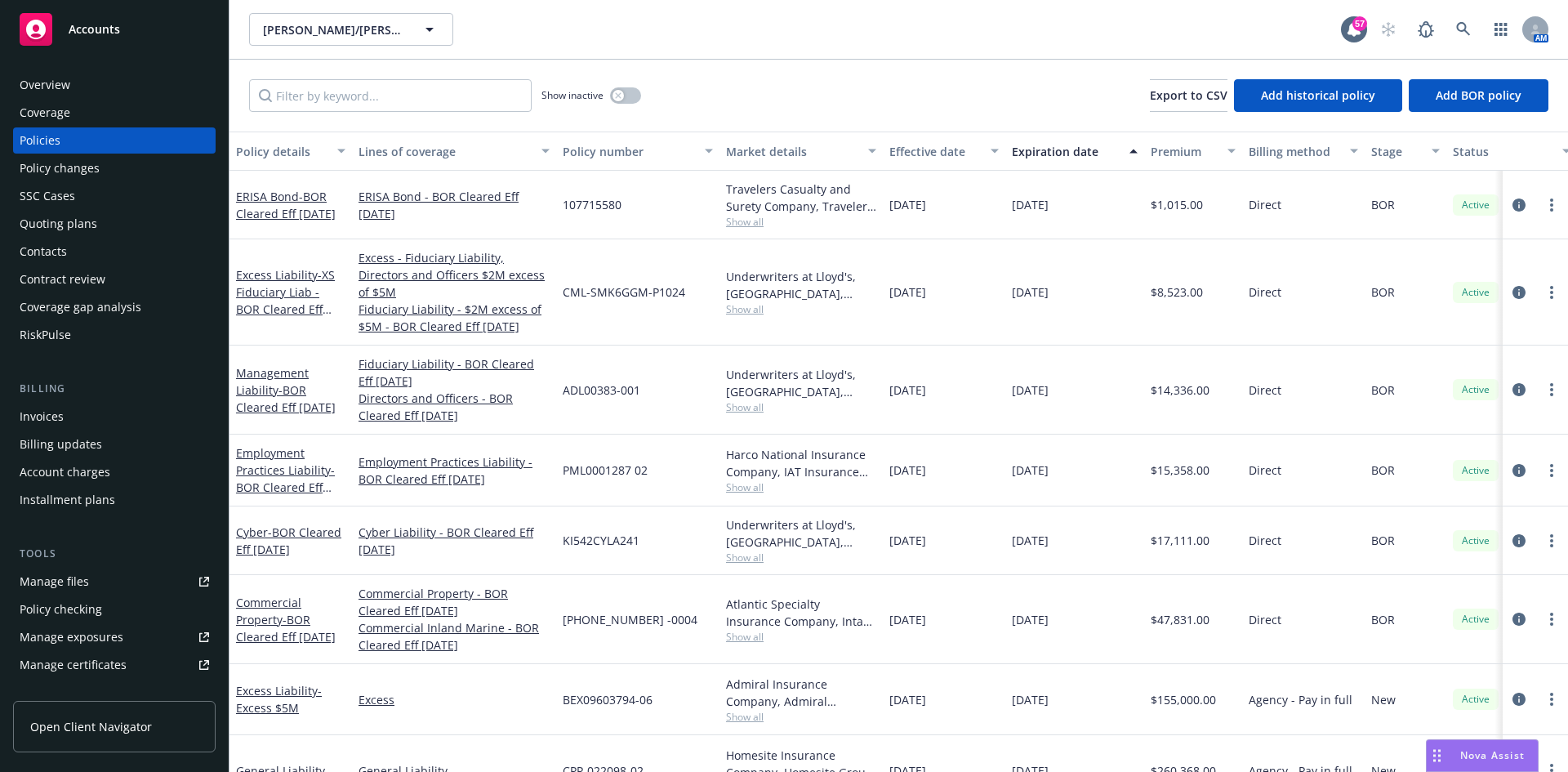
click at [101, 78] on div "Overview" at bounding box center [115, 84] width 190 height 26
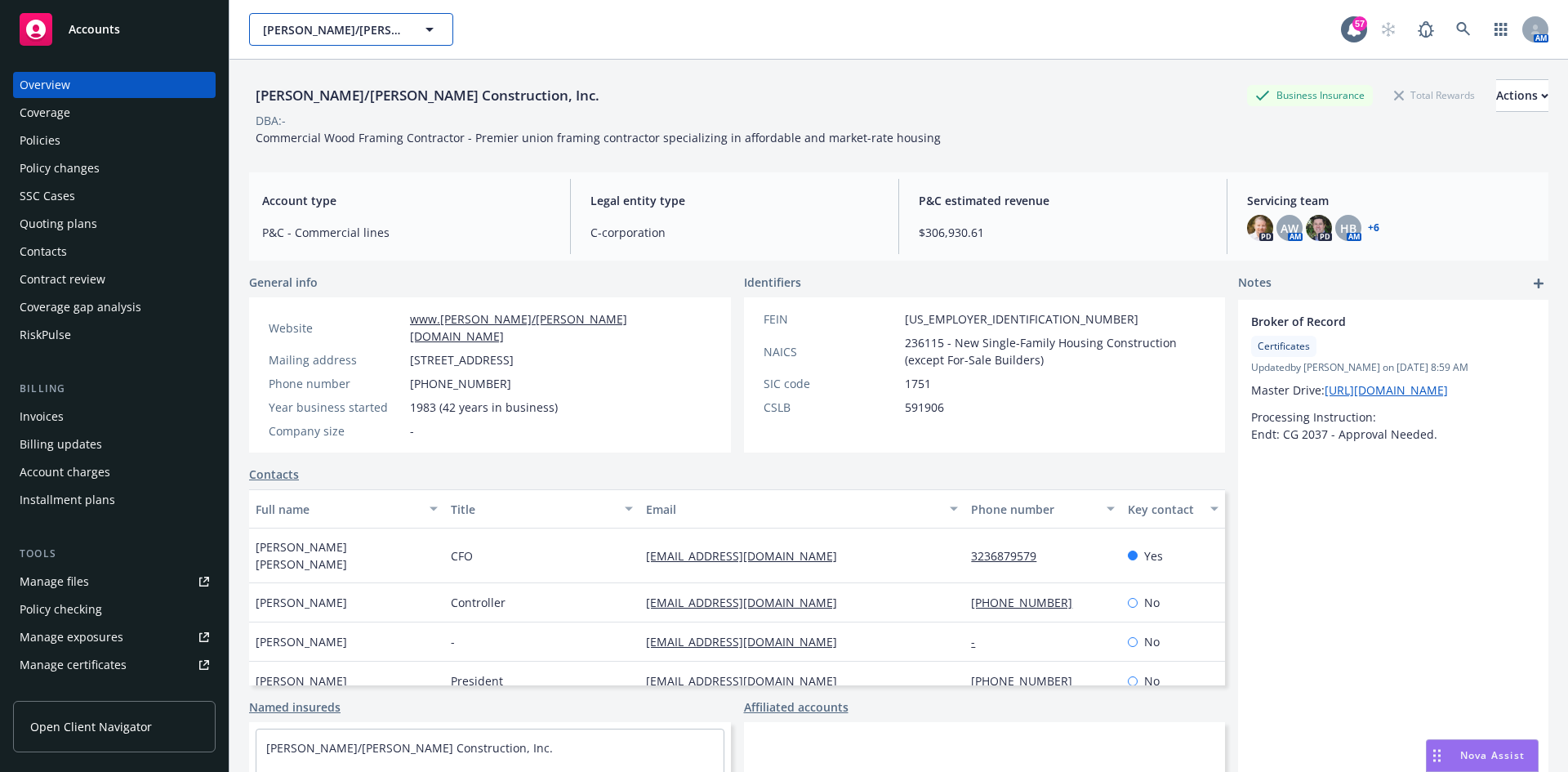
click at [372, 38] on button "[PERSON_NAME]/[PERSON_NAME] Construction, Inc." at bounding box center [351, 29] width 204 height 32
type input "adva"
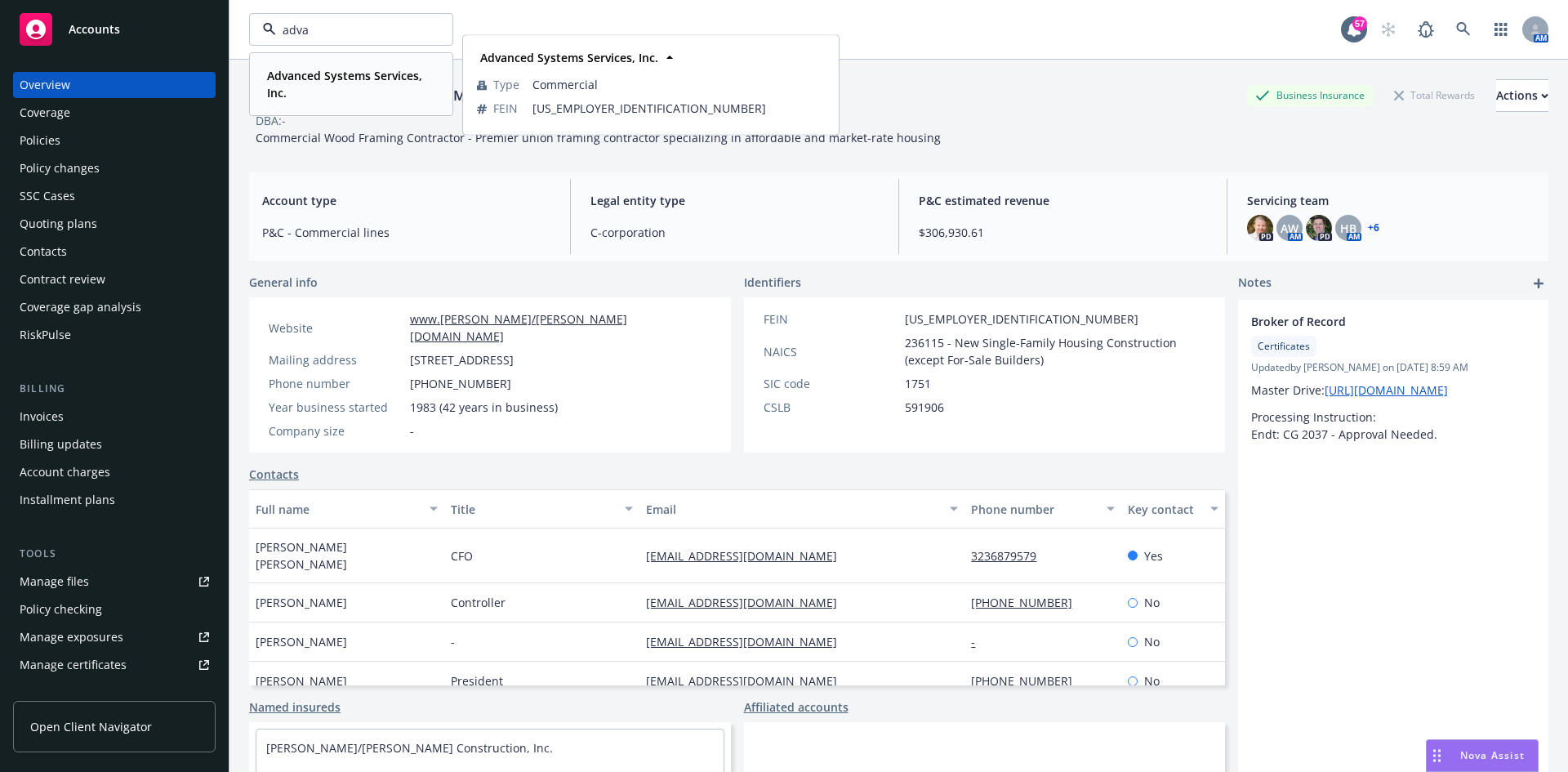
click at [358, 79] on strong "Advanced Systems Services, Inc." at bounding box center [345, 83] width 155 height 32
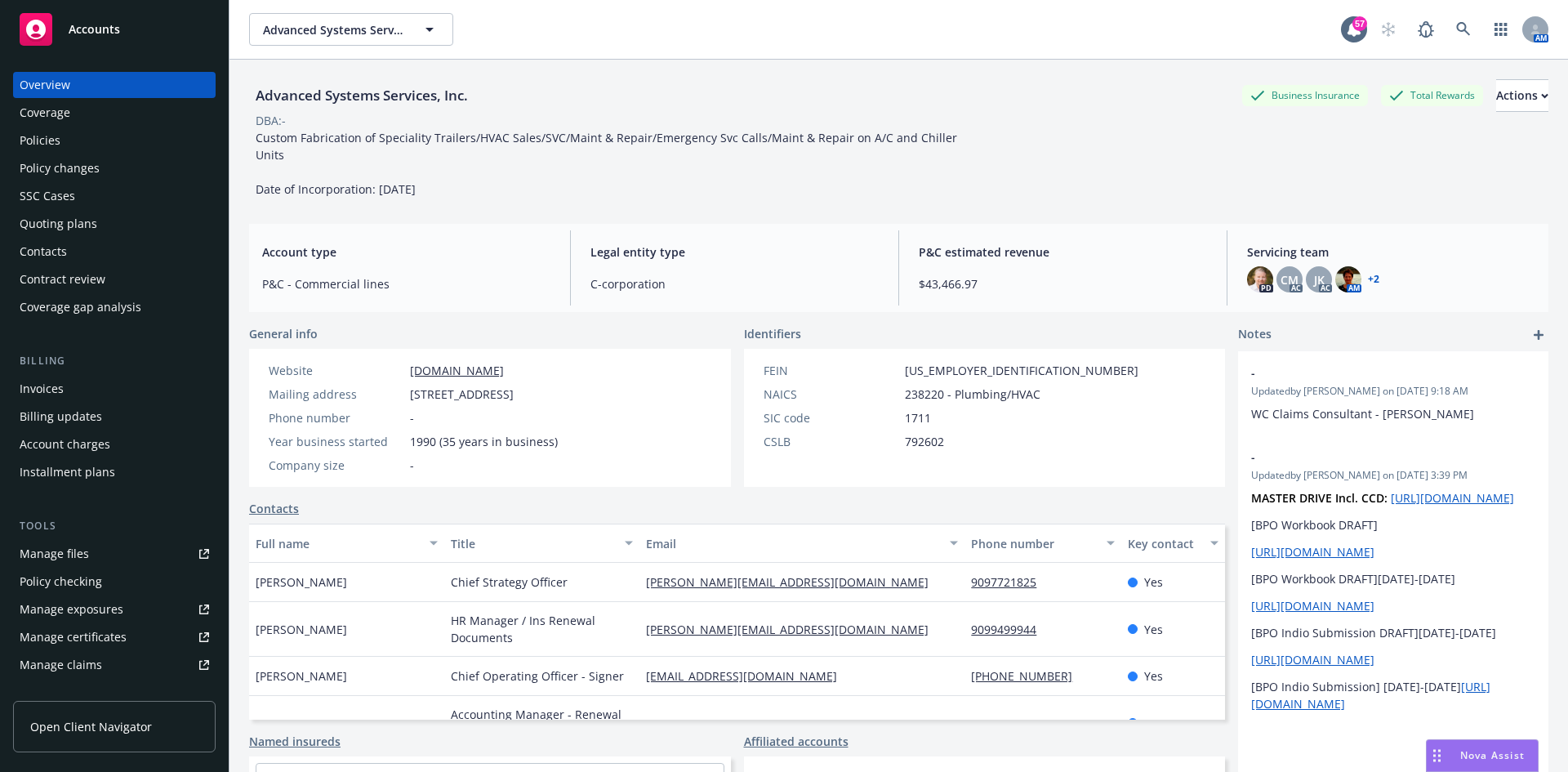
click at [91, 231] on div "Quoting plans" at bounding box center [58, 223] width 77 height 26
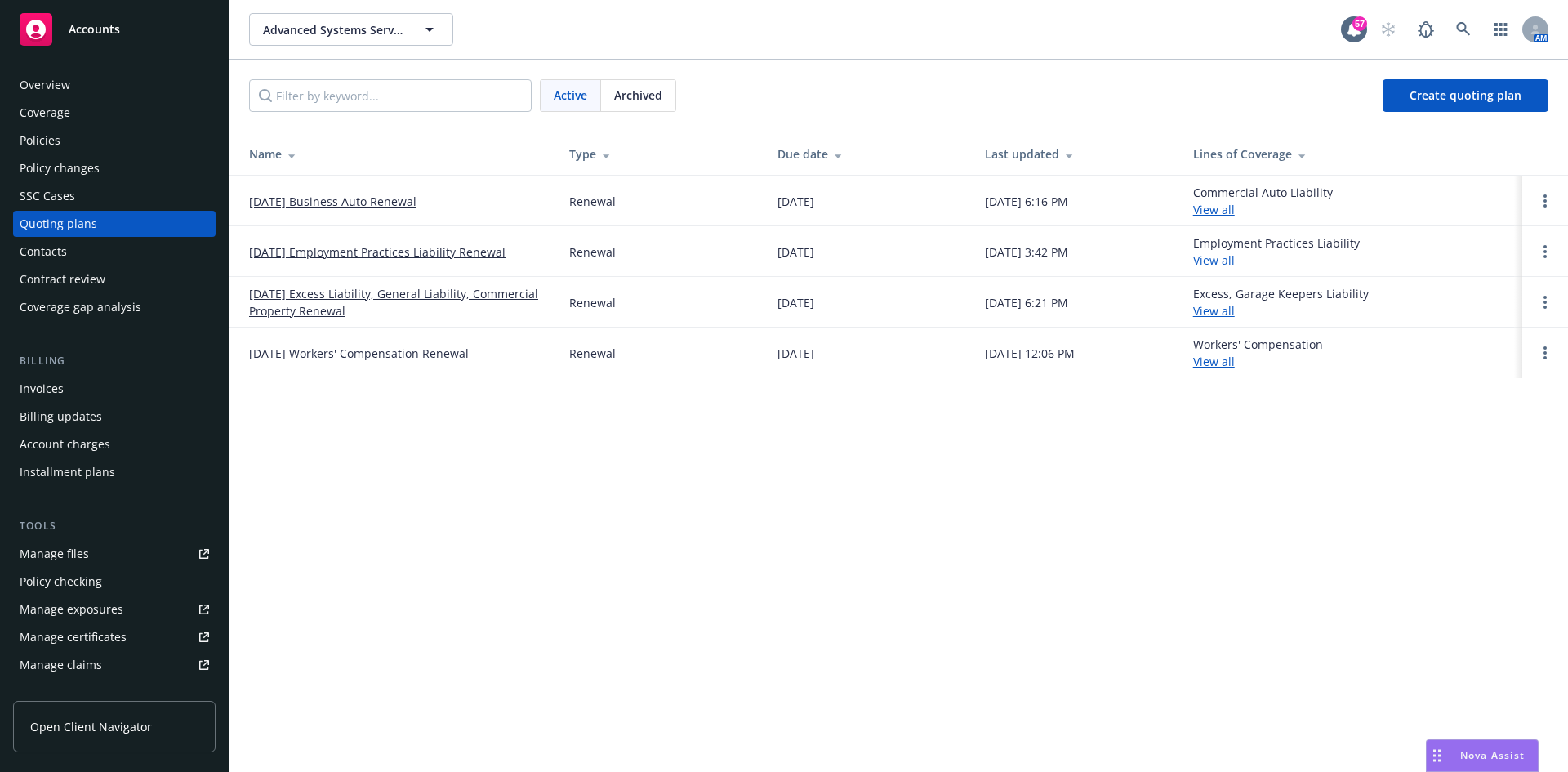
click at [372, 291] on link "[DATE] Excess Liability, General Liability, Commercial Property Renewal" at bounding box center [396, 301] width 294 height 34
